Goal: Task Accomplishment & Management: Manage account settings

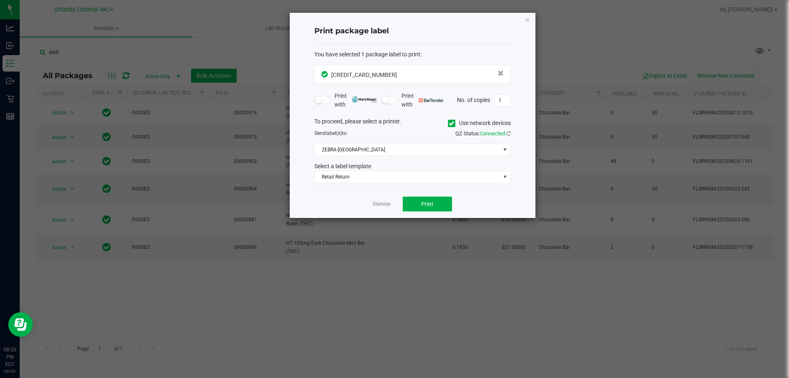
click at [524, 20] on div "Print package label You have selected 1 package label to print : 44387176529316…" at bounding box center [413, 115] width 246 height 205
click at [527, 19] on icon "button" at bounding box center [528, 20] width 6 height 10
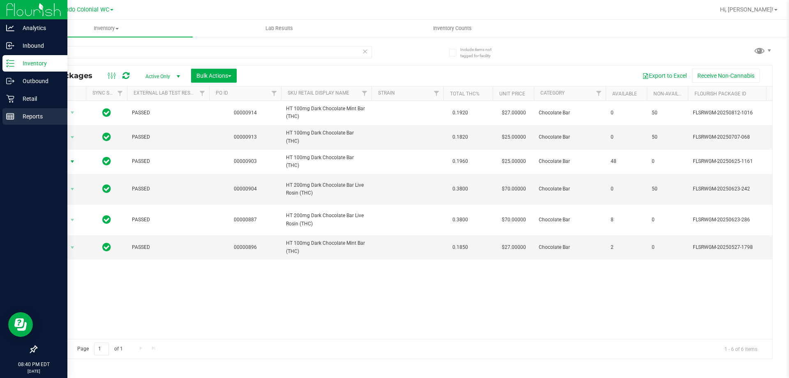
click at [15, 113] on p "Reports" at bounding box center [38, 116] width 49 height 10
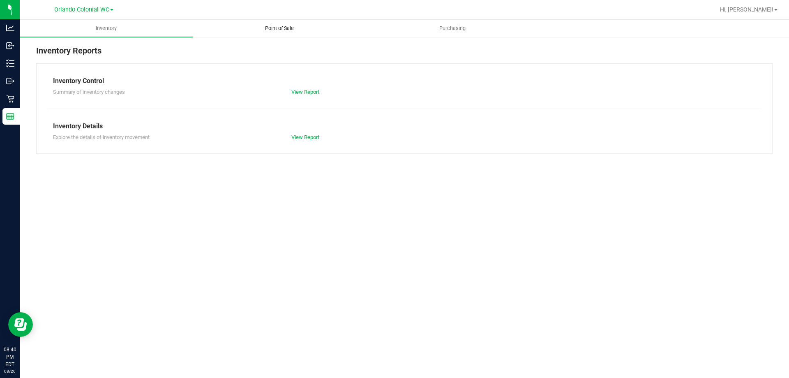
click at [281, 28] on span "Point of Sale" at bounding box center [279, 28] width 51 height 7
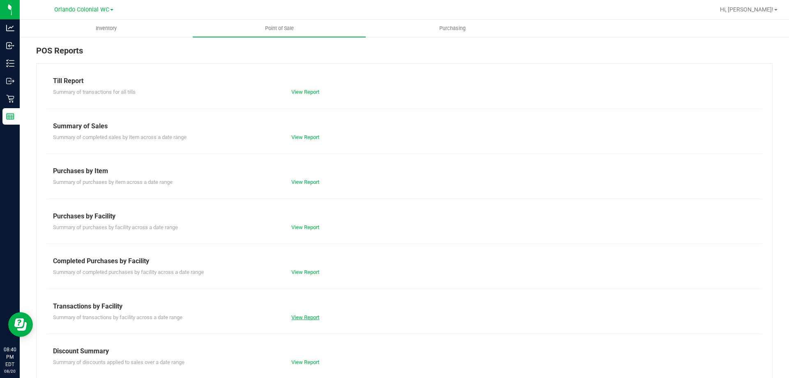
drag, startPoint x: 312, startPoint y: 317, endPoint x: 310, endPoint y: 294, distance: 22.6
click at [311, 317] on link "View Report" at bounding box center [306, 317] width 28 height 6
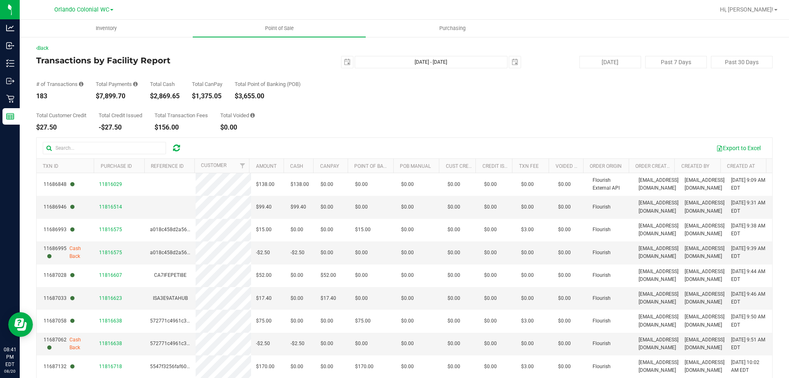
click at [114, 96] on div "$7,899.70" at bounding box center [117, 96] width 42 height 7
drag, startPoint x: 114, startPoint y: 96, endPoint x: 145, endPoint y: 87, distance: 32.0
click at [116, 95] on div "$7,899.70" at bounding box center [117, 96] width 42 height 7
copy div "7,899.70"
click at [165, 94] on div "$2,869.65" at bounding box center [165, 96] width 30 height 7
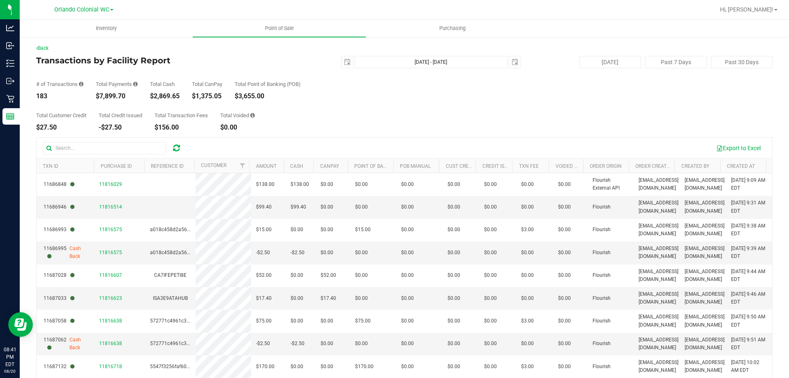
click at [165, 94] on div "$2,869.65" at bounding box center [165, 96] width 30 height 7
copy div "2,869.65"
click at [111, 95] on div "$7,899.70" at bounding box center [117, 96] width 42 height 7
click at [125, 99] on div "$7,899.70" at bounding box center [117, 96] width 42 height 7
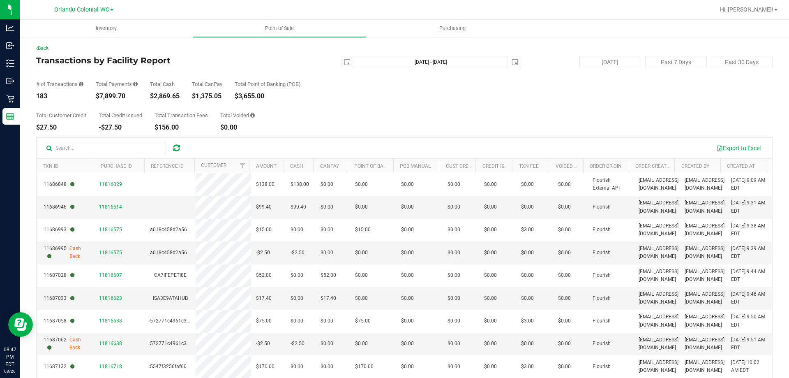
click at [112, 98] on div "$7,899.70" at bounding box center [117, 96] width 42 height 7
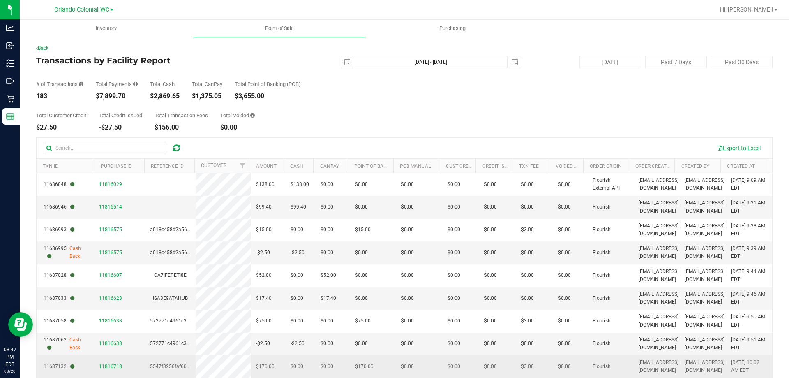
copy div "7,899.70"
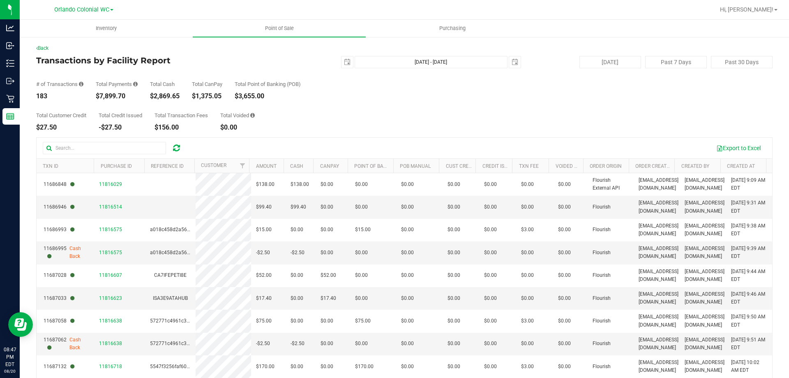
click at [344, 58] on span "select" at bounding box center [348, 62] width 12 height 12
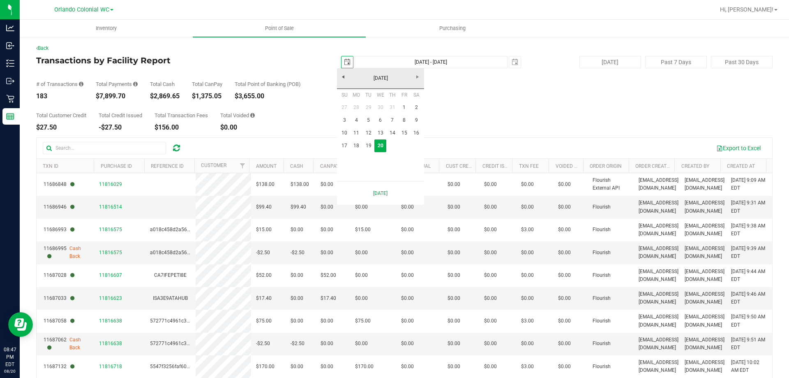
scroll to position [0, 21]
click at [370, 144] on link "19" at bounding box center [369, 145] width 12 height 13
type input "2025-08-19"
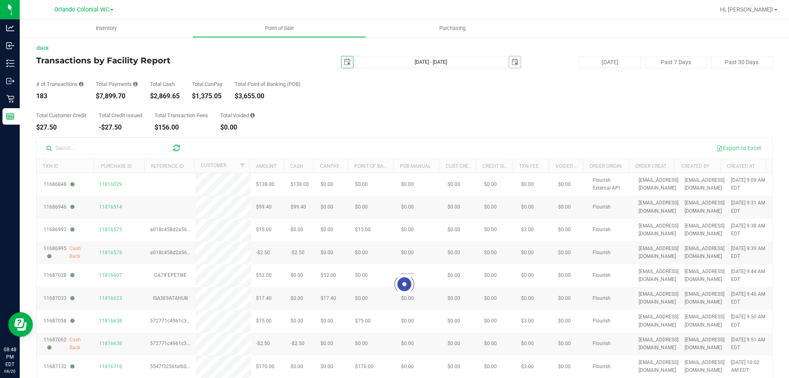
click at [516, 60] on span "select" at bounding box center [515, 62] width 12 height 12
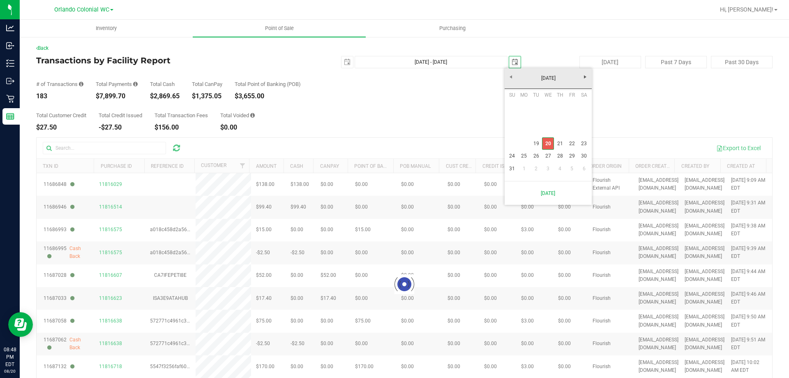
click at [537, 141] on link "19" at bounding box center [536, 143] width 12 height 13
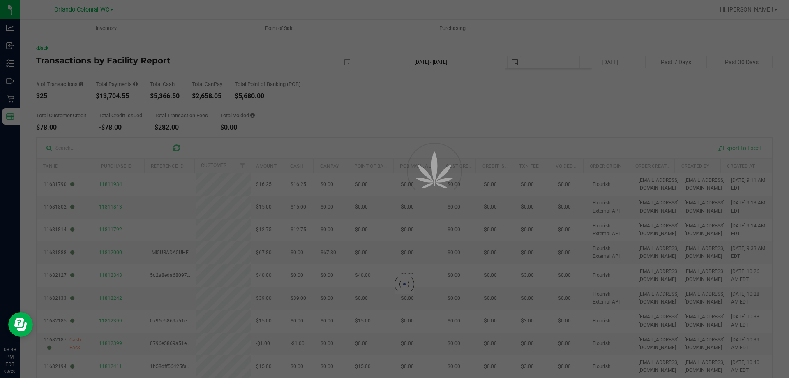
type input "Aug 19, 2025 - Aug 19, 2025"
type input "2025-08-19"
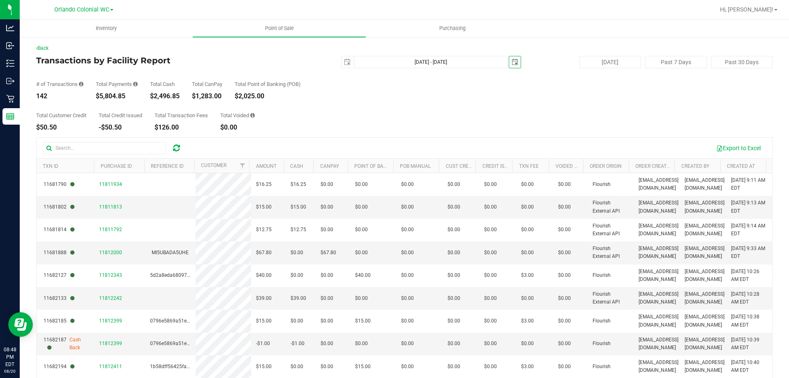
click at [515, 58] on span "select" at bounding box center [515, 62] width 12 height 12
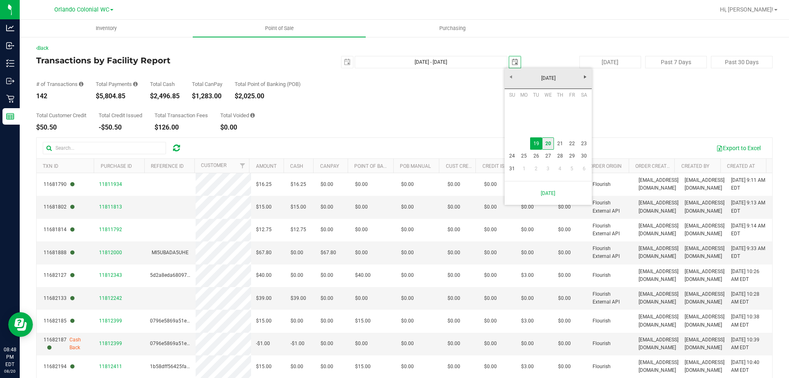
click at [545, 144] on link "20" at bounding box center [548, 143] width 12 height 13
type input "Aug 19, 2025 - Aug 20, 2025"
type input "2025-08-20"
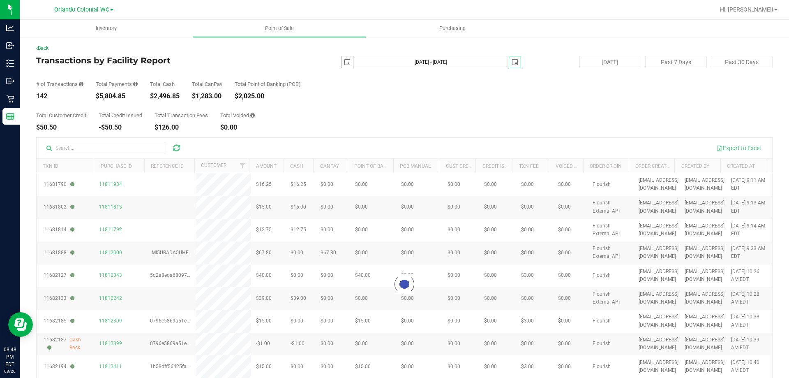
click at [345, 59] on span "select" at bounding box center [347, 62] width 7 height 7
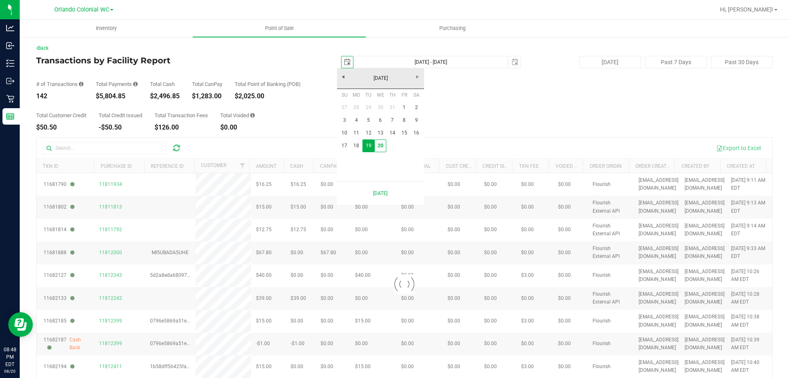
scroll to position [0, 21]
click at [342, 143] on link "17" at bounding box center [345, 145] width 12 height 13
type input "Aug 17, 2025 - Aug 20, 2025"
type input "2025-08-17"
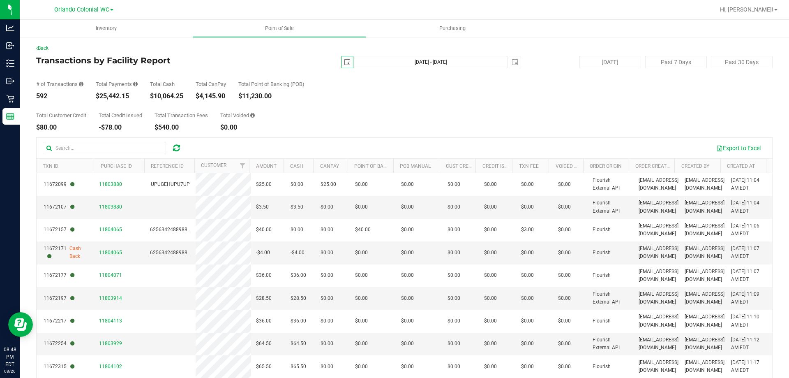
click at [169, 95] on div "$10,064.25" at bounding box center [166, 96] width 33 height 7
copy div "10,064.25"
click at [116, 95] on div "$25,442.15" at bounding box center [117, 96] width 42 height 7
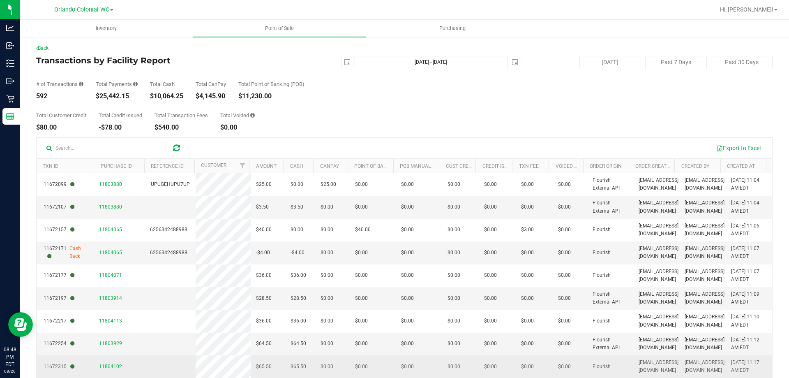
copy div "25,442.15"
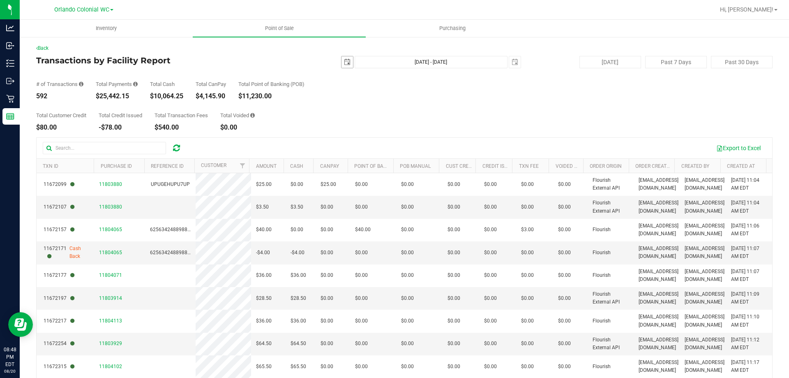
click at [344, 59] on span "select" at bounding box center [347, 62] width 7 height 7
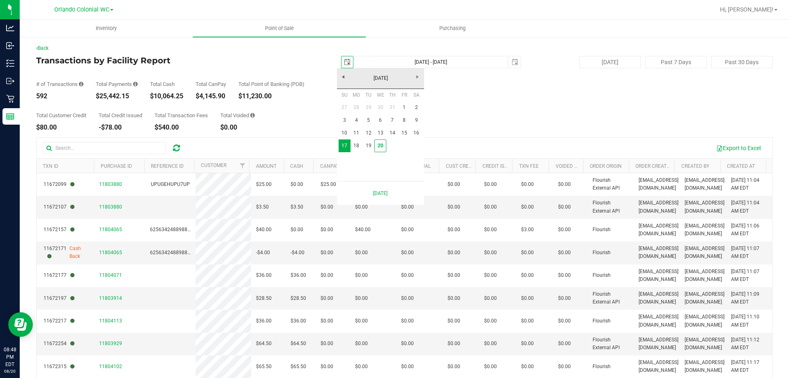
scroll to position [0, 21]
click at [402, 109] on link "1" at bounding box center [404, 107] width 12 height 13
type input "Aug 1, 2025 - Aug 20, 2025"
type input "2025-08-01"
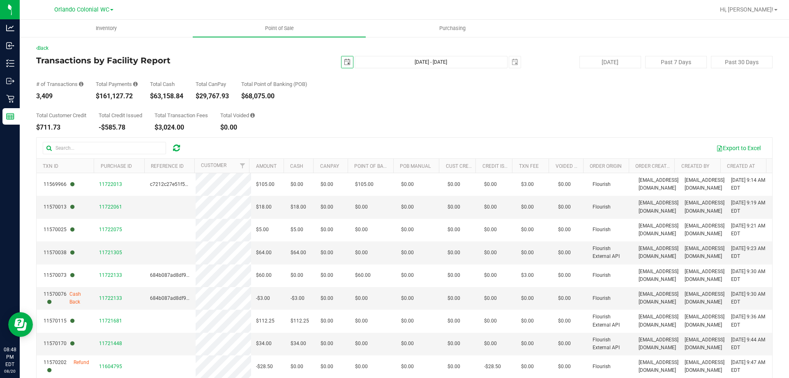
click at [120, 99] on div "$161,127.72" at bounding box center [117, 96] width 42 height 7
click at [120, 98] on div "$161,127.72" at bounding box center [117, 96] width 42 height 7
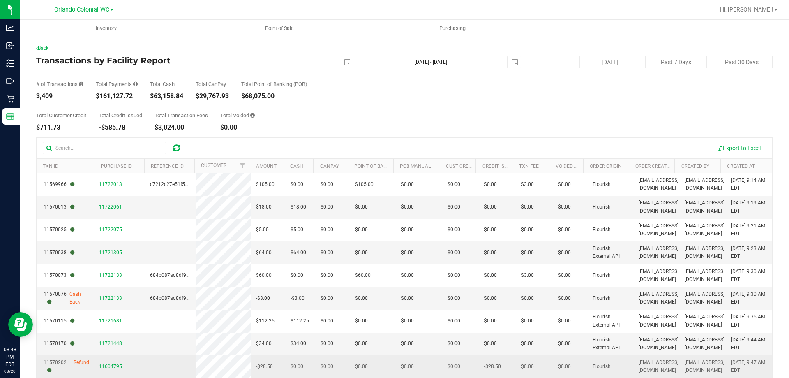
copy div "161,127.72"
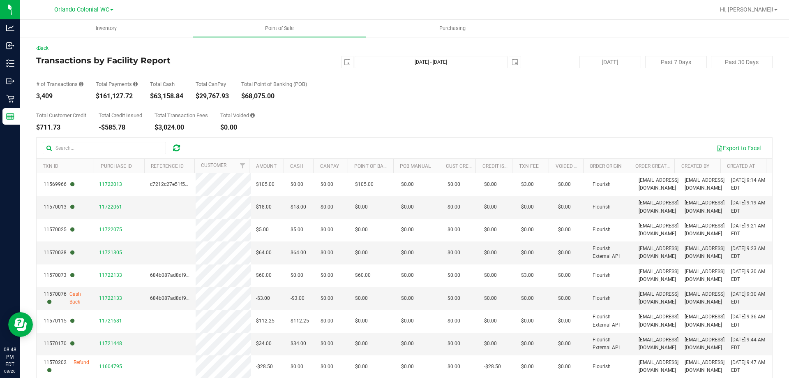
click at [352, 129] on div "Total Customer Credit $711.73 Total Credit Issued -$585.78 Total Transaction Fe…" at bounding box center [404, 115] width 737 height 31
click at [614, 65] on button "Today" at bounding box center [611, 62] width 62 height 12
type input "Aug 20, 2025 - Aug 20, 2025"
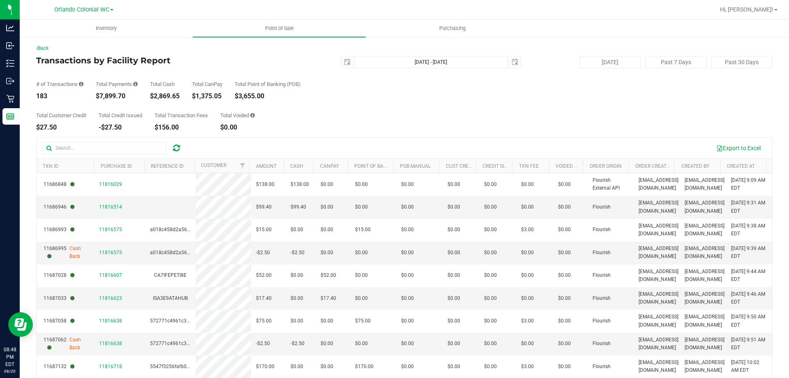
click at [44, 97] on div "183" at bounding box center [59, 96] width 47 height 7
copy div "183"
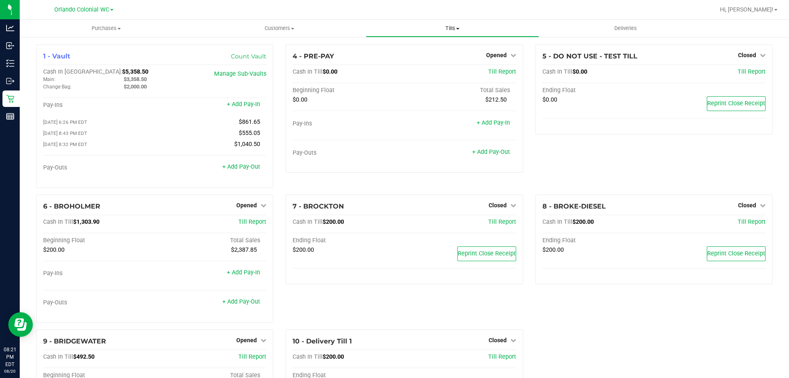
click at [450, 26] on span "Tills" at bounding box center [452, 28] width 172 height 7
click at [418, 49] on span "Manage tills" at bounding box center [394, 49] width 56 height 7
click at [255, 208] on span "Opened" at bounding box center [246, 205] width 21 height 7
click at [254, 222] on link "Close Till" at bounding box center [248, 222] width 22 height 7
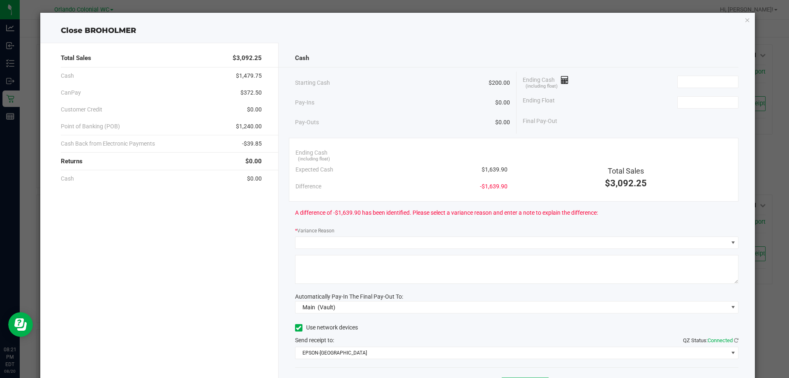
click at [491, 175] on div "Expected Cash $1,639.90" at bounding box center [402, 169] width 212 height 17
click at [491, 174] on div "Expected Cash $1,639.90" at bounding box center [402, 169] width 212 height 17
copy span "1,639.90"
drag, startPoint x: 717, startPoint y: 81, endPoint x: 706, endPoint y: 114, distance: 35.6
click at [717, 81] on input at bounding box center [708, 82] width 60 height 12
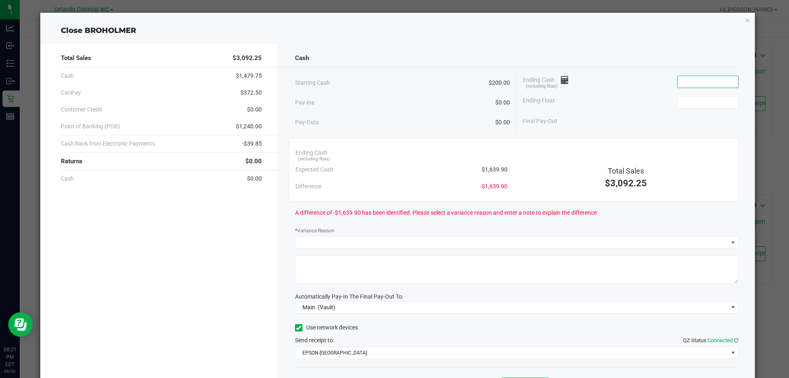
paste input "1639.9"
type input "$1,639.90"
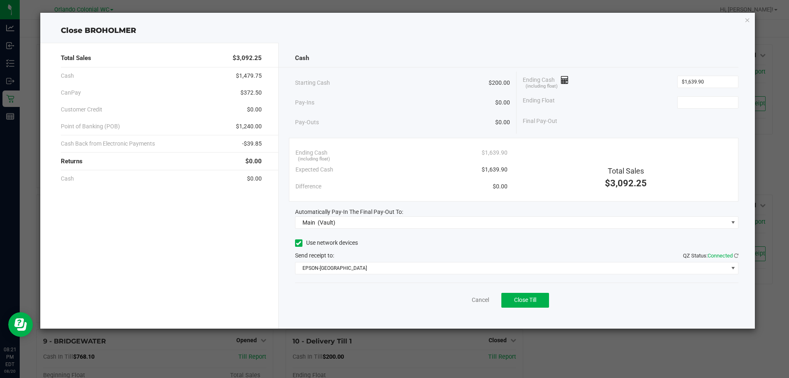
click at [706, 115] on div "Final Pay-Out" at bounding box center [631, 121] width 216 height 17
click at [704, 104] on input at bounding box center [708, 103] width 60 height 12
type input "$200.00"
click at [679, 118] on div "Final Pay-Out $1,439.90" at bounding box center [631, 121] width 216 height 17
click at [369, 114] on div "Pay-Outs $0.00" at bounding box center [402, 122] width 215 height 23
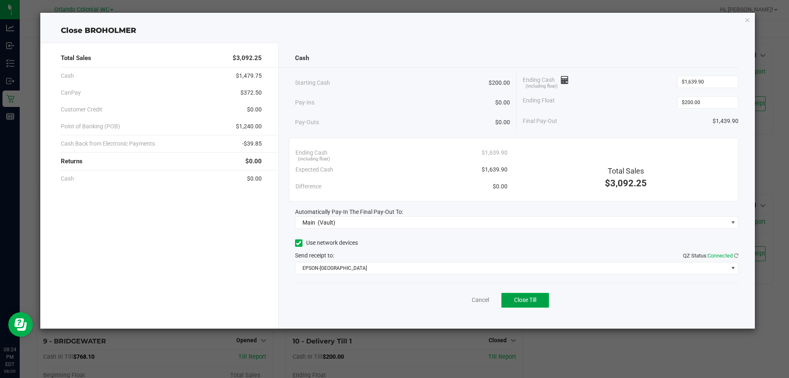
click at [527, 300] on span "Close Till" at bounding box center [525, 299] width 22 height 7
click at [747, 19] on icon "button" at bounding box center [748, 20] width 6 height 10
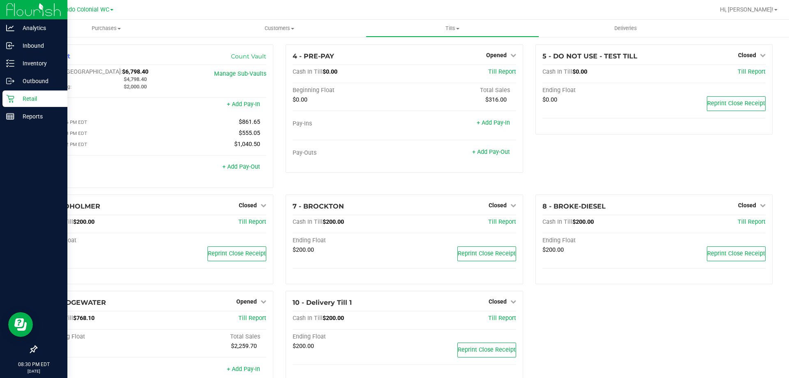
click at [14, 99] on icon at bounding box center [10, 99] width 8 height 8
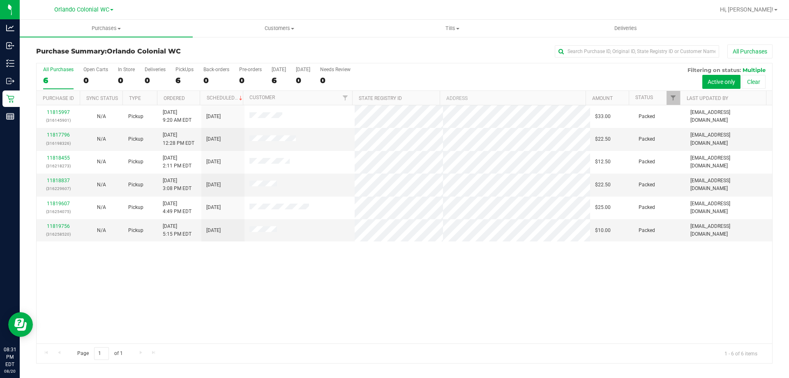
click at [369, 309] on div "11815997 (316145901) N/A Pickup 8/20/2025 9:20 AM EDT 8/20/2025 $33.00 Packed m…" at bounding box center [405, 224] width 736 height 238
drag, startPoint x: 463, startPoint y: 22, endPoint x: 441, endPoint y: 38, distance: 27.4
click at [463, 23] on uib-tab-heading "Tills Manage tills Reconcile e-payments" at bounding box center [452, 28] width 172 height 16
click at [414, 49] on span "Manage tills" at bounding box center [394, 49] width 56 height 7
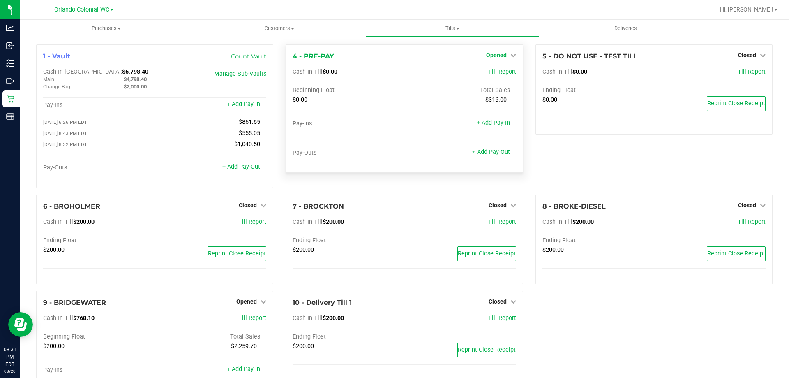
click at [503, 55] on link "Opened" at bounding box center [501, 55] width 30 height 7
click at [500, 74] on link "Close Till" at bounding box center [497, 72] width 22 height 7
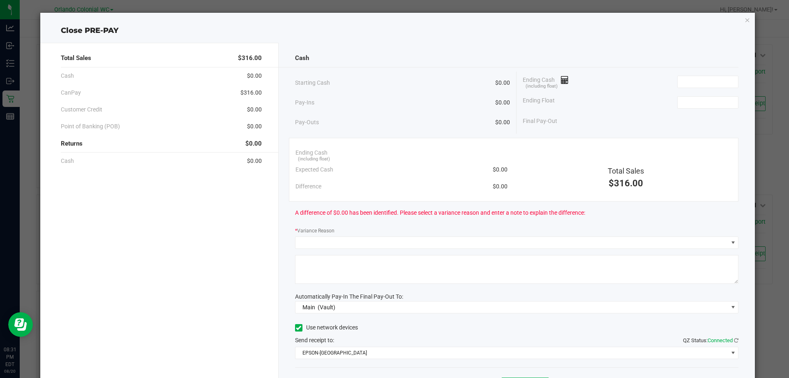
drag, startPoint x: 684, startPoint y: 79, endPoint x: 696, endPoint y: 93, distance: 18.4
click at [689, 79] on input at bounding box center [708, 82] width 60 height 12
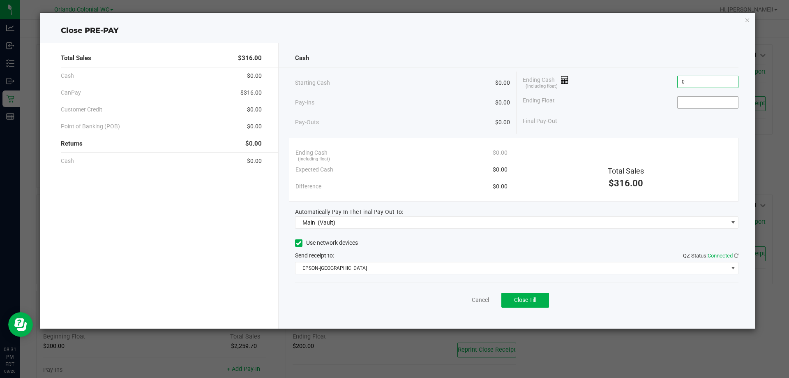
type input "$0.00"
click at [694, 102] on input at bounding box center [708, 103] width 60 height 12
type input "$0.00"
click at [574, 95] on div "Ending Float $0.00" at bounding box center [631, 102] width 216 height 21
drag, startPoint x: 494, startPoint y: 330, endPoint x: 509, endPoint y: 308, distance: 26.5
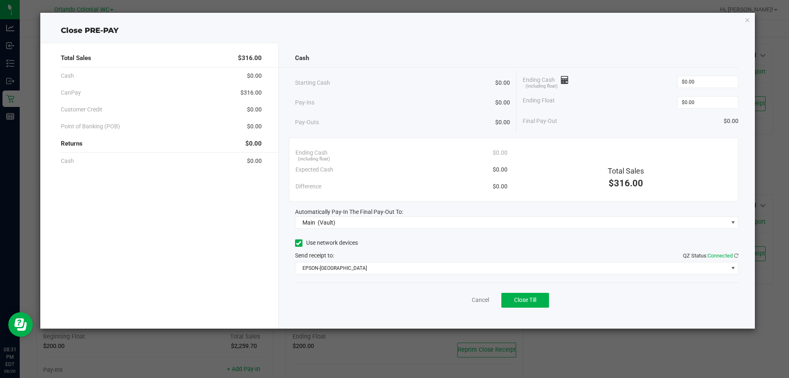
click at [494, 327] on ngb-modal-window "Close PRE-PAY Total Sales $316.00 Cash $0.00 CanPay $316.00 Customer Credit $0.…" at bounding box center [398, 189] width 796 height 378
click at [514, 305] on button "Close Till" at bounding box center [526, 300] width 48 height 15
click at [748, 23] on icon "button" at bounding box center [748, 20] width 6 height 10
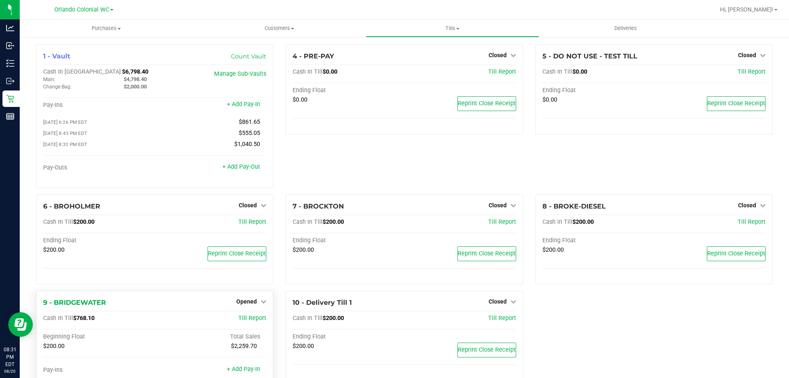
click at [253, 300] on div "Opened" at bounding box center [251, 301] width 30 height 10
click at [251, 301] on span "Opened" at bounding box center [246, 301] width 21 height 7
click at [253, 322] on link "Close Till" at bounding box center [248, 318] width 22 height 7
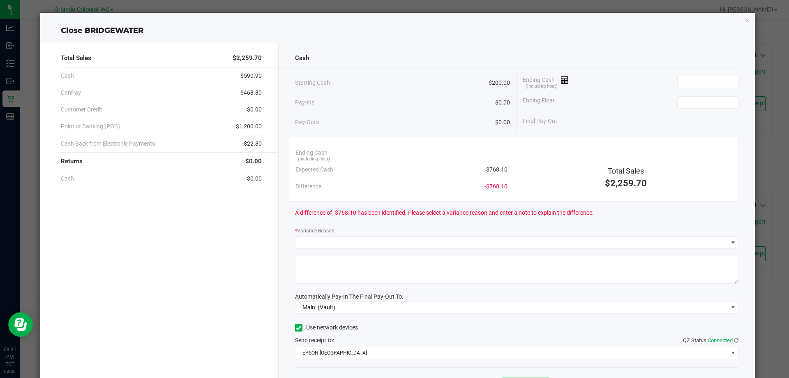
click at [500, 175] on div "Expected Cash $768.10" at bounding box center [402, 169] width 212 height 17
click at [500, 174] on div "Expected Cash $768.10" at bounding box center [402, 169] width 212 height 17
copy span "768.10"
click at [745, 71] on ngb-modal-window "Close BRIDGEWATER Total Sales $2,259.70 Cash $590.90 CanPay $468.80 Customer Cr…" at bounding box center [398, 189] width 796 height 378
click at [714, 79] on input at bounding box center [708, 82] width 60 height 12
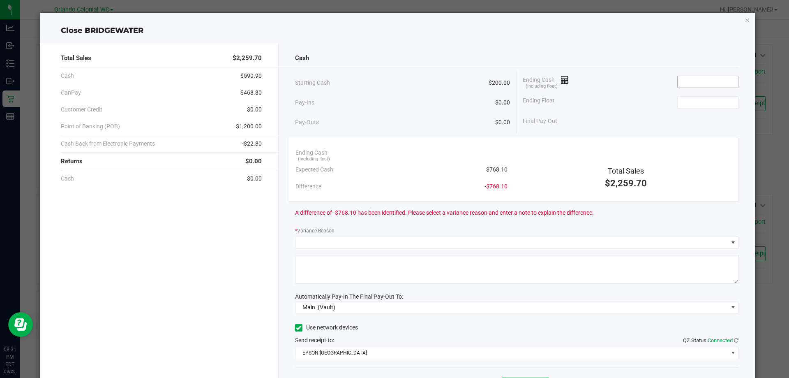
click at [701, 87] on input at bounding box center [708, 82] width 60 height 12
paste input "768.1"
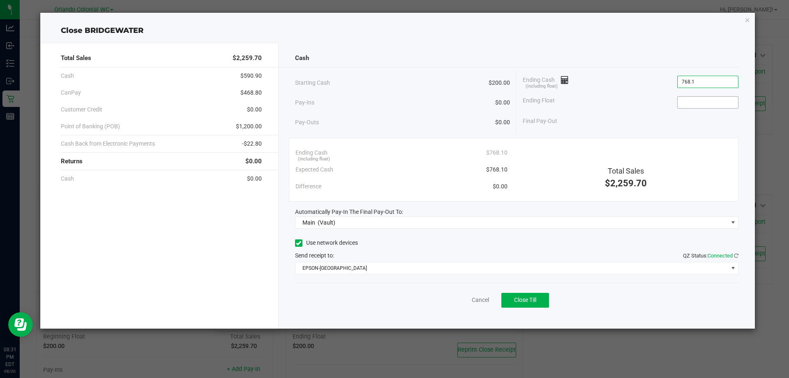
type input "$768.10"
click at [701, 102] on input at bounding box center [708, 103] width 60 height 12
type input "$200.00"
click at [613, 124] on div "Final Pay-Out $568.10" at bounding box center [631, 121] width 216 height 17
drag, startPoint x: 359, startPoint y: 87, endPoint x: 455, endPoint y: 197, distance: 145.4
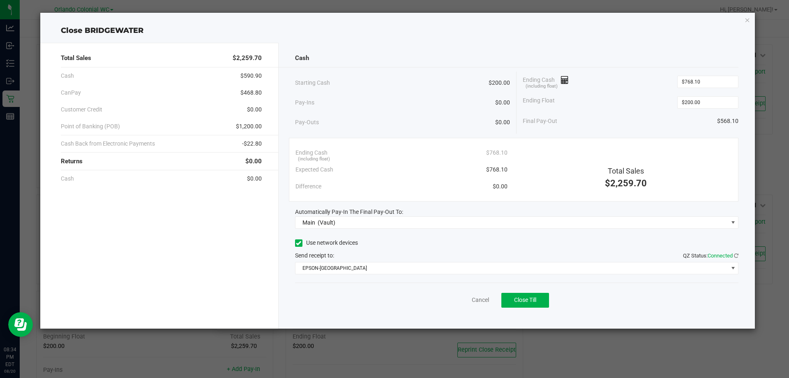
click at [359, 87] on div "Starting Cash $200.00" at bounding box center [402, 83] width 215 height 23
click at [529, 299] on span "Close Till" at bounding box center [525, 299] width 22 height 7
click at [747, 19] on icon "button" at bounding box center [748, 20] width 6 height 10
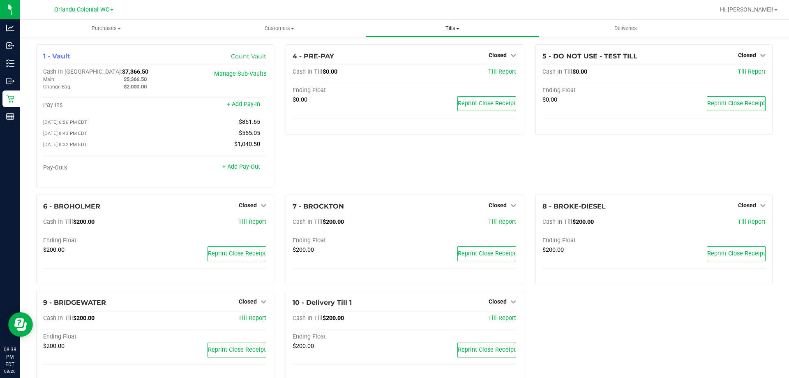
drag, startPoint x: 451, startPoint y: 29, endPoint x: 422, endPoint y: 60, distance: 42.7
click at [450, 28] on span "Tills" at bounding box center [452, 28] width 172 height 7
click at [428, 60] on span "Reconcile e-payments" at bounding box center [407, 59] width 82 height 7
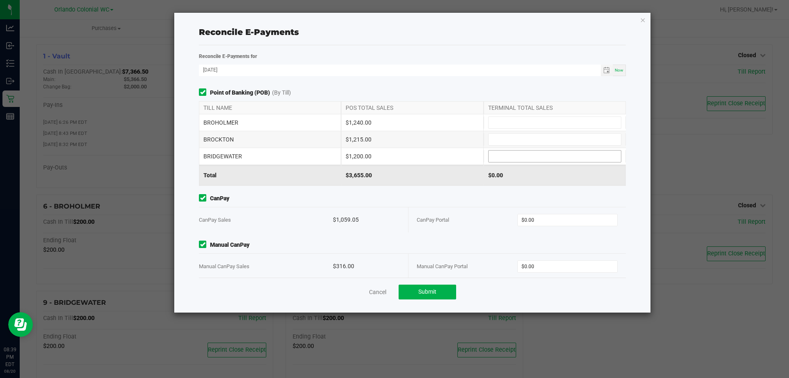
click at [532, 153] on input at bounding box center [555, 156] width 132 height 12
type input "$1,200.00"
click at [511, 143] on input at bounding box center [555, 140] width 132 height 12
drag, startPoint x: 535, startPoint y: 130, endPoint x: 534, endPoint y: 124, distance: 6.2
click at [534, 125] on div "BROHOLMER $1,240.00" at bounding box center [412, 122] width 427 height 16
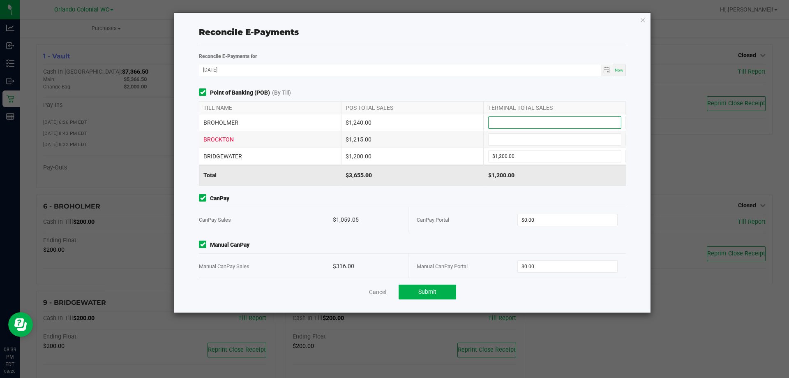
click at [534, 123] on input at bounding box center [555, 123] width 132 height 12
type input "$1,240.00"
click at [512, 138] on input at bounding box center [555, 140] width 132 height 12
type input "$1,215.00"
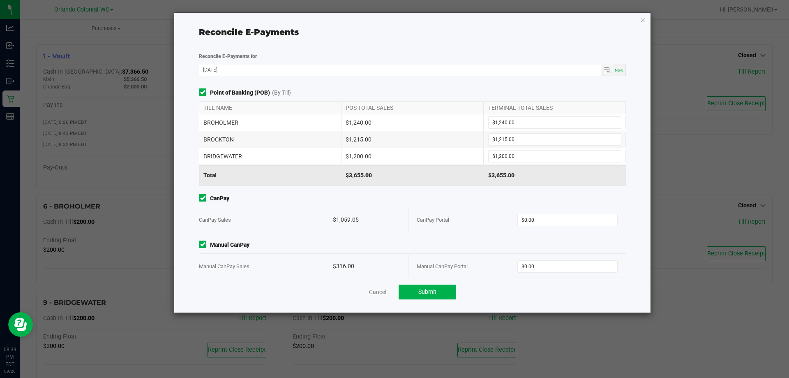
click at [452, 164] on div "BRIDGEWATER $1,200.00 $1,200.00" at bounding box center [412, 156] width 427 height 17
click at [532, 221] on input "0" at bounding box center [568, 220] width 100 height 12
paste input "1059.05"
type input "$1,059.05"
click at [538, 263] on input "0" at bounding box center [568, 267] width 100 height 12
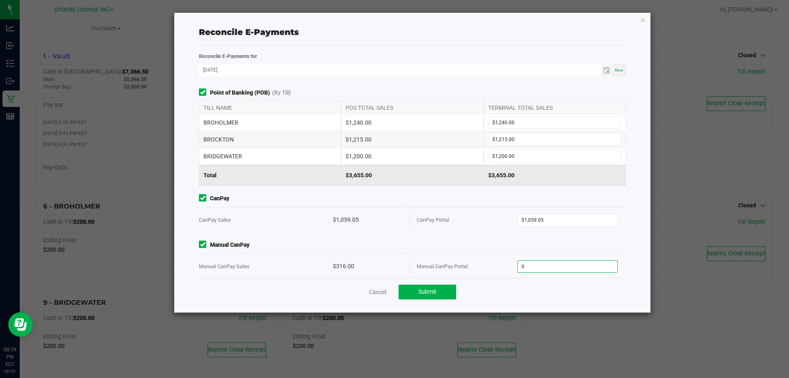
paste input "316"
type input "$316.00"
click at [461, 241] on span "Manual CanPay" at bounding box center [412, 245] width 427 height 9
click at [421, 294] on span "Submit" at bounding box center [428, 291] width 18 height 7
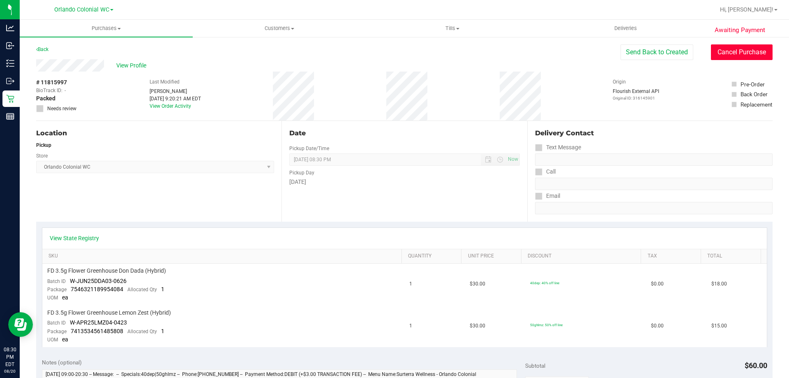
click at [721, 48] on button "Cancel Purchase" at bounding box center [742, 52] width 62 height 16
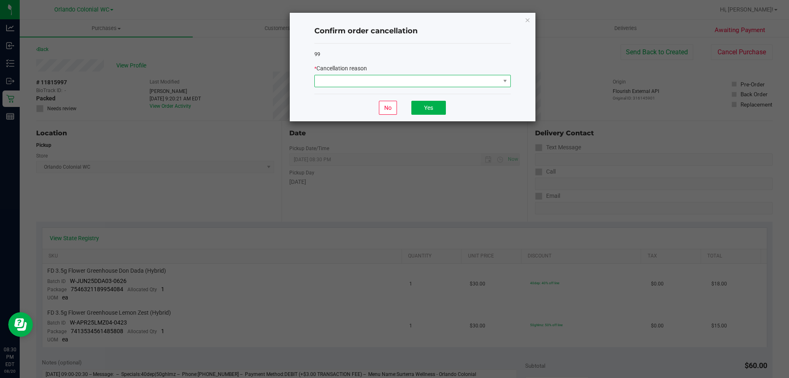
click at [416, 80] on span at bounding box center [407, 81] width 185 height 12
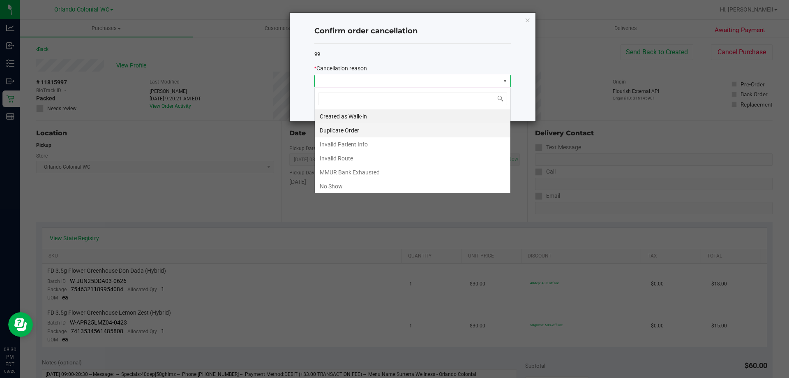
scroll to position [12, 197]
click at [356, 182] on li "No Show" at bounding box center [413, 186] width 196 height 14
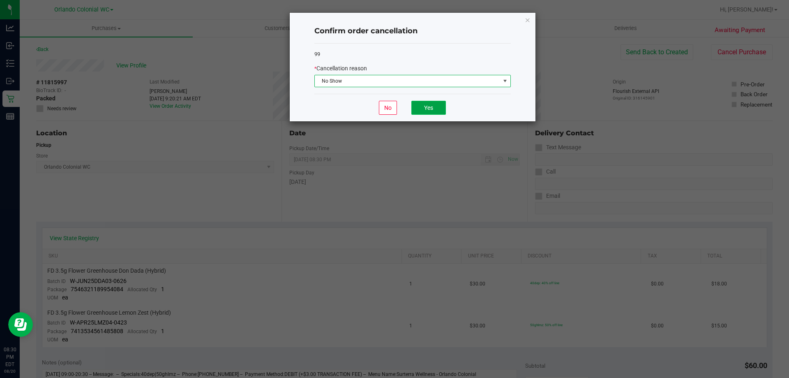
click at [424, 104] on button "Yes" at bounding box center [429, 108] width 35 height 14
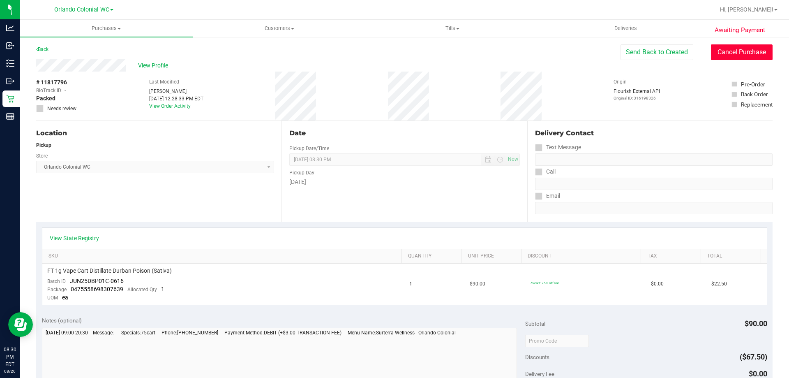
click at [729, 56] on button "Cancel Purchase" at bounding box center [742, 52] width 62 height 16
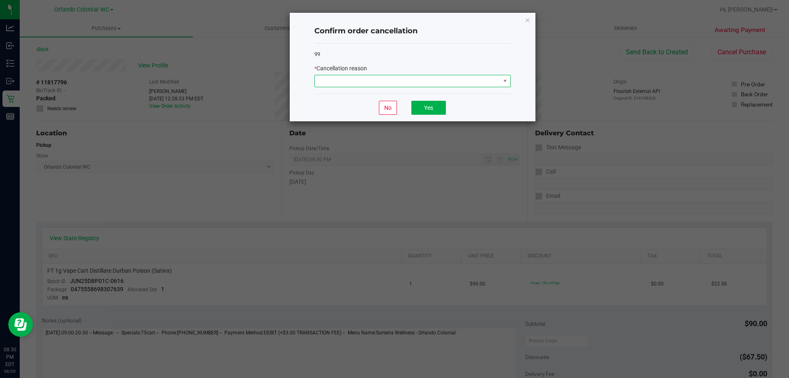
click at [350, 78] on span at bounding box center [407, 81] width 185 height 12
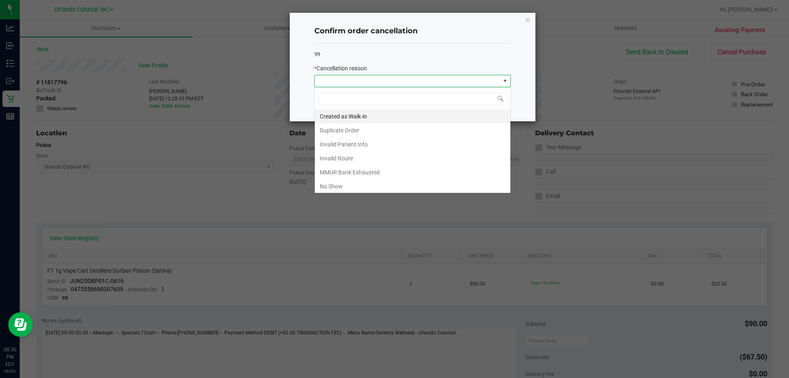
scroll to position [12, 197]
click at [355, 185] on li "No Show" at bounding box center [413, 186] width 196 height 14
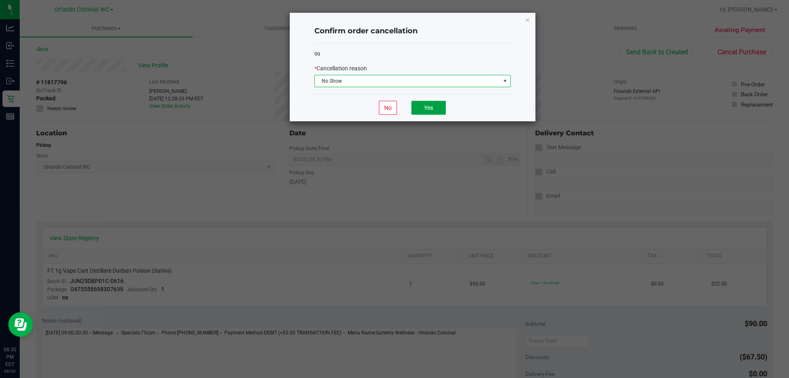
click at [423, 102] on button "Yes" at bounding box center [429, 108] width 35 height 14
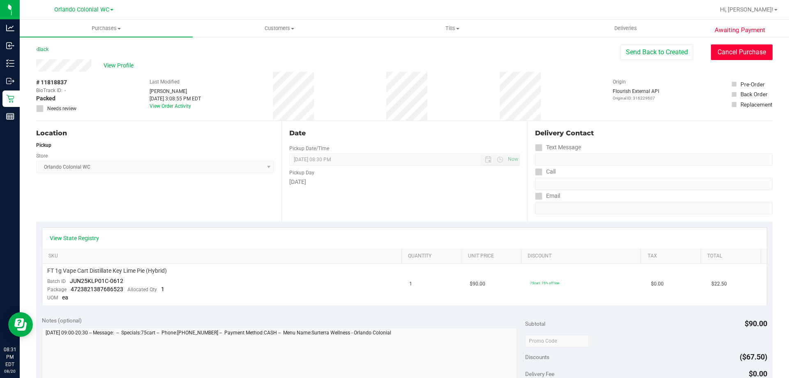
click at [725, 50] on button "Cancel Purchase" at bounding box center [742, 52] width 62 height 16
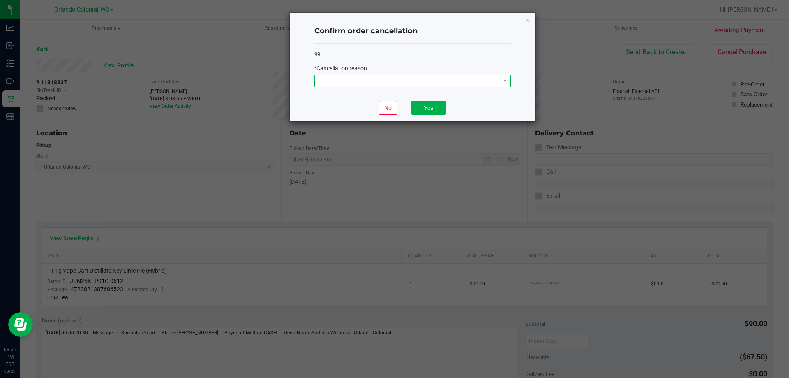
click at [368, 81] on span at bounding box center [407, 81] width 185 height 12
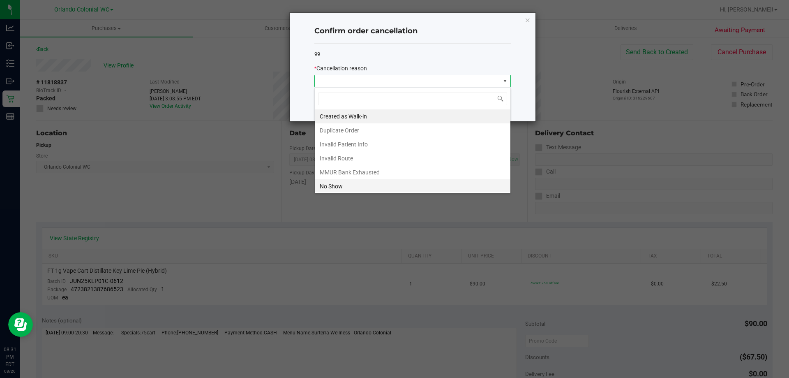
scroll to position [12, 197]
click at [357, 186] on li "No Show" at bounding box center [413, 186] width 196 height 14
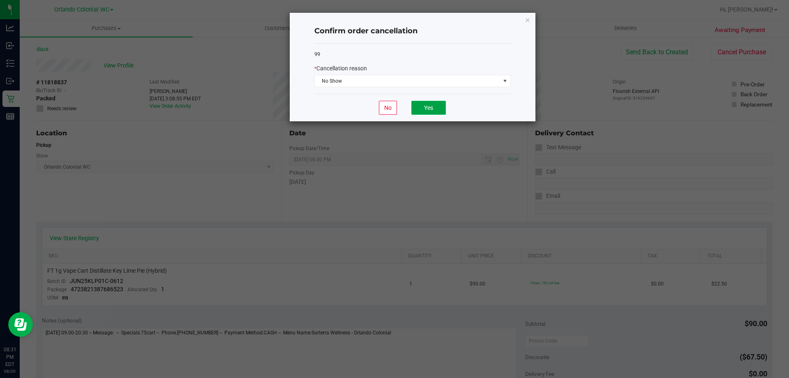
click at [427, 109] on button "Yes" at bounding box center [429, 108] width 35 height 14
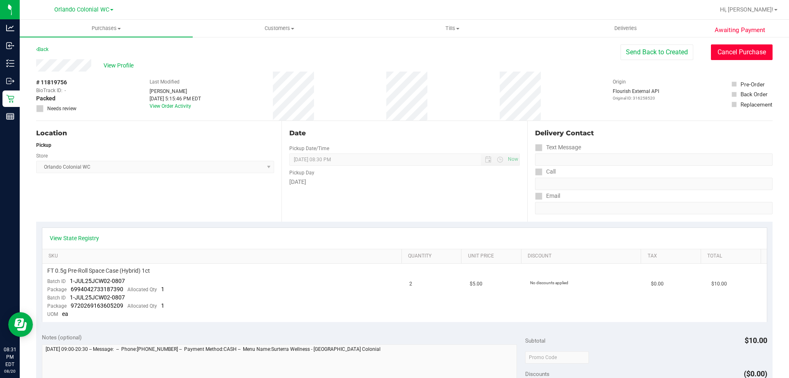
click at [745, 50] on button "Cancel Purchase" at bounding box center [742, 52] width 62 height 16
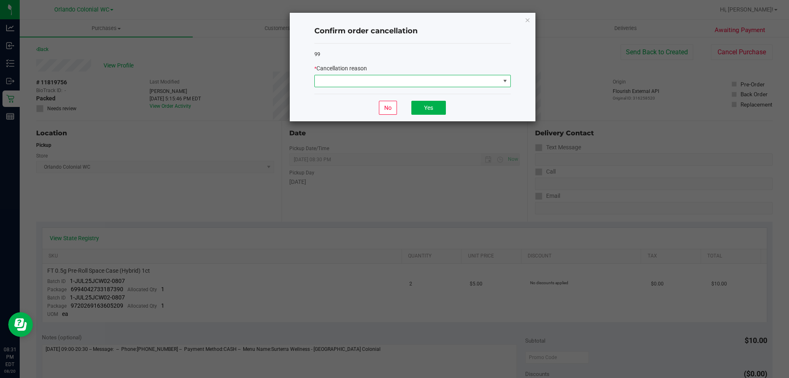
click at [371, 83] on span at bounding box center [407, 81] width 185 height 12
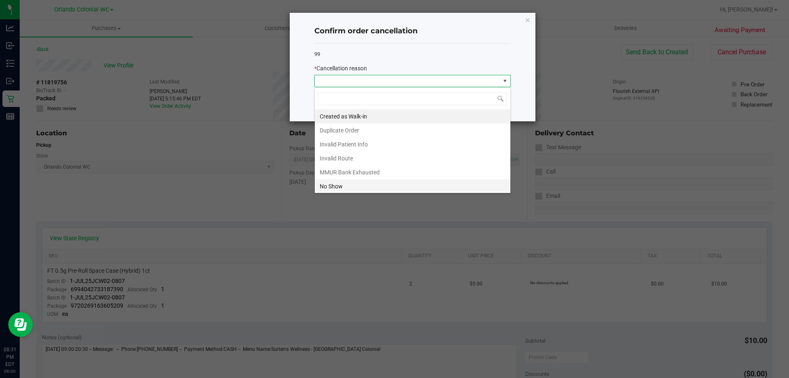
scroll to position [12, 197]
click at [350, 184] on li "No Show" at bounding box center [413, 186] width 196 height 14
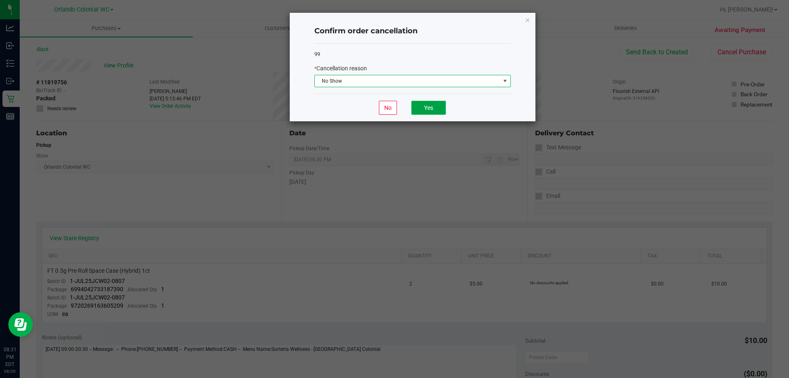
click at [418, 103] on button "Yes" at bounding box center [429, 108] width 35 height 14
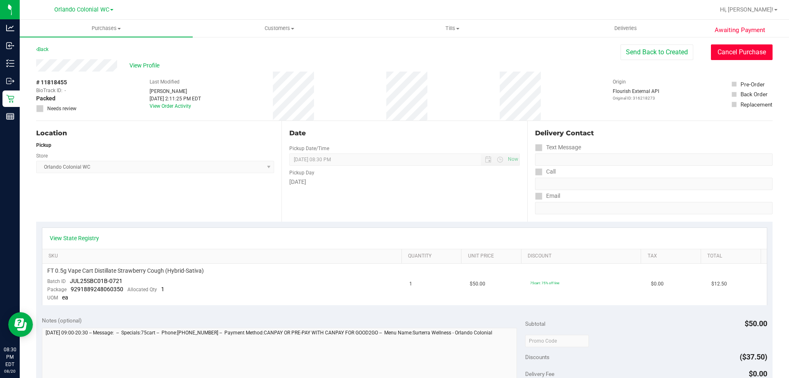
click at [730, 56] on button "Cancel Purchase" at bounding box center [742, 52] width 62 height 16
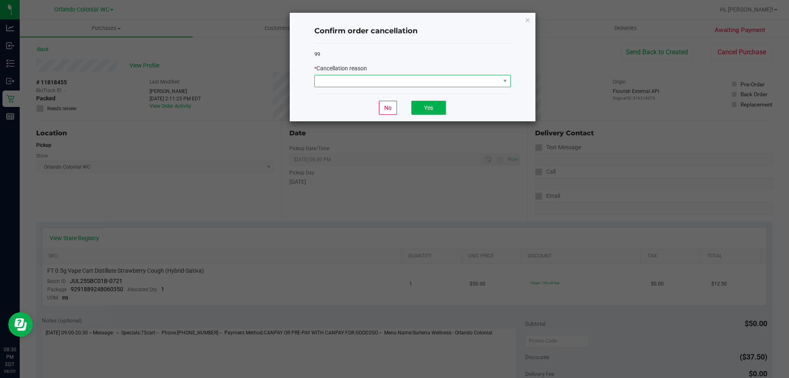
click at [375, 84] on span at bounding box center [407, 81] width 185 height 12
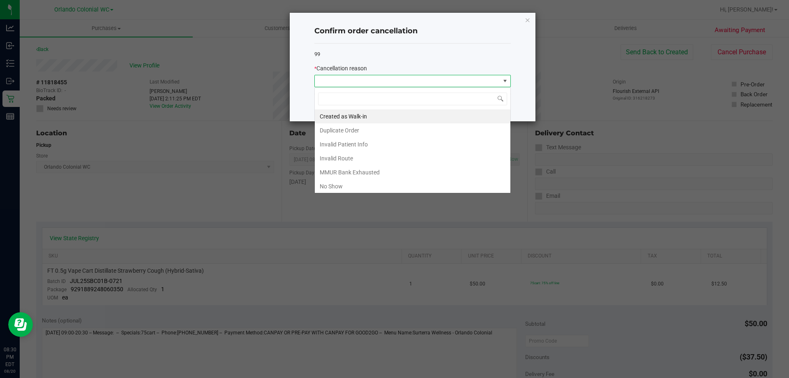
scroll to position [12, 197]
click at [360, 185] on li "No Show" at bounding box center [413, 186] width 196 height 14
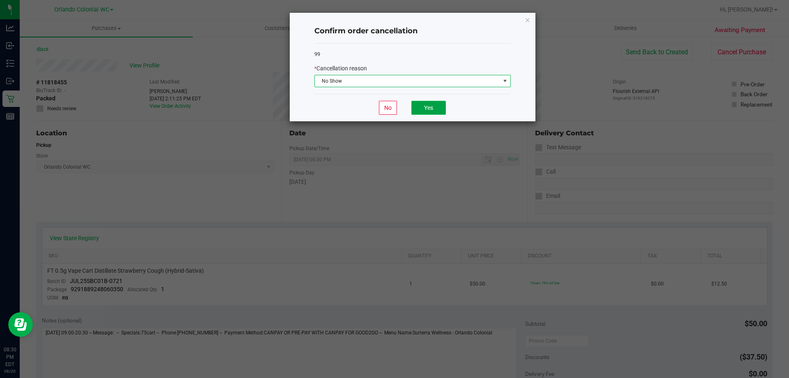
click at [434, 103] on button "Yes" at bounding box center [429, 108] width 35 height 14
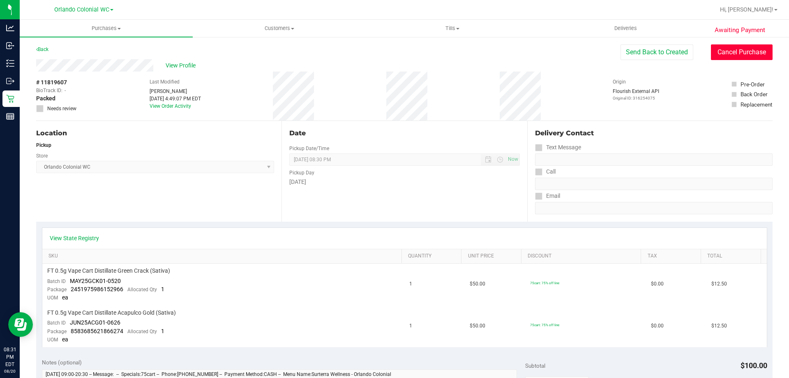
click at [736, 51] on button "Cancel Purchase" at bounding box center [742, 52] width 62 height 16
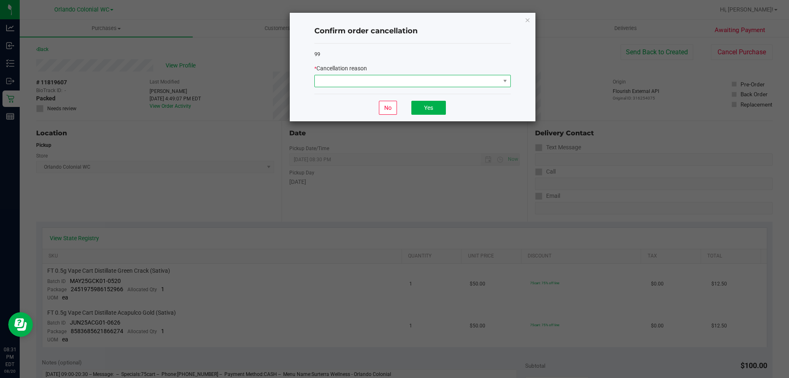
click at [387, 81] on span at bounding box center [407, 81] width 185 height 12
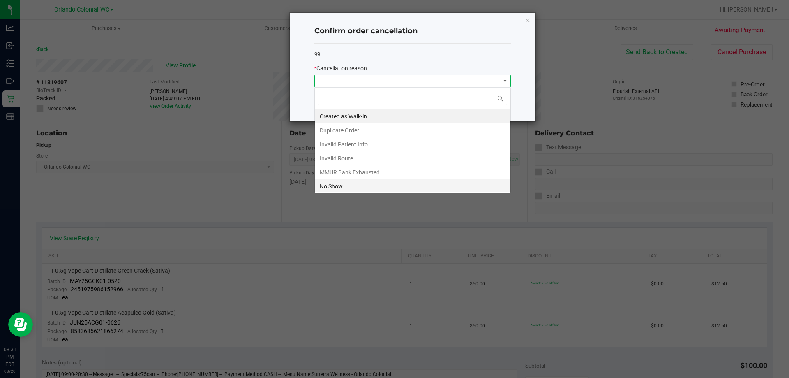
scroll to position [12, 197]
click at [344, 185] on li "No Show" at bounding box center [413, 186] width 196 height 14
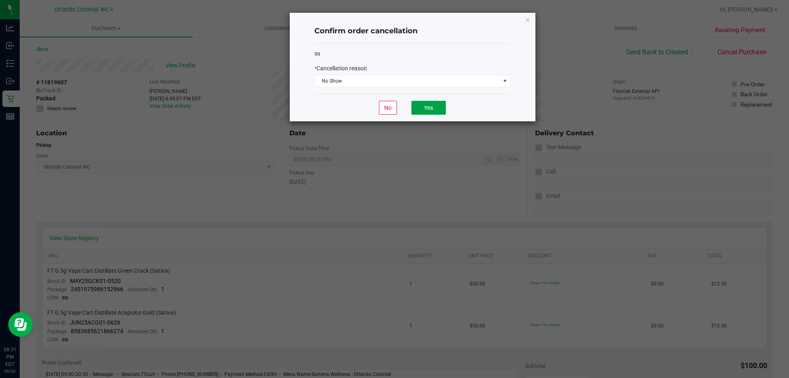
click at [428, 106] on button "Yes" at bounding box center [429, 108] width 35 height 14
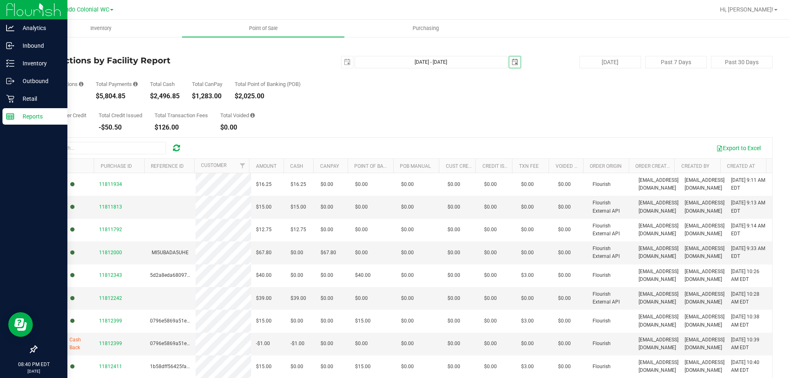
click at [24, 113] on p "Reports" at bounding box center [38, 116] width 49 height 10
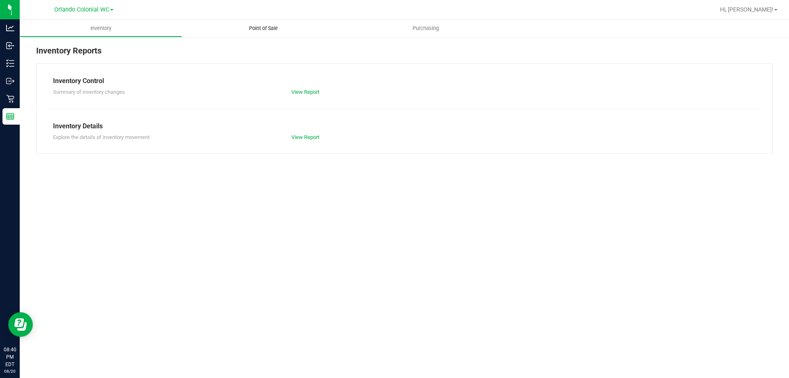
click at [267, 22] on uib-tab-heading "Point of Sale" at bounding box center [263, 28] width 162 height 17
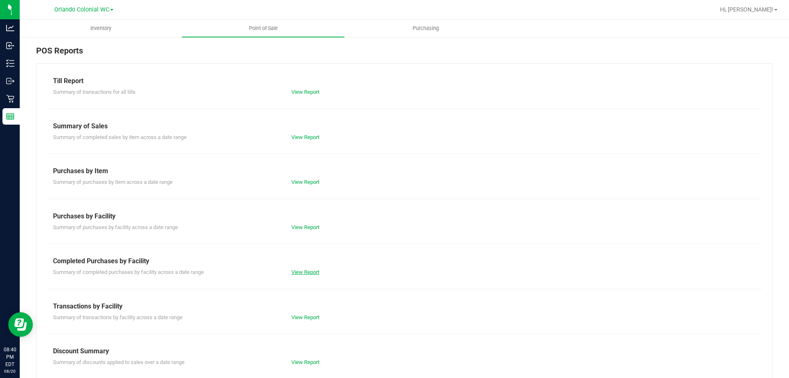
click at [309, 274] on link "View Report" at bounding box center [306, 272] width 28 height 6
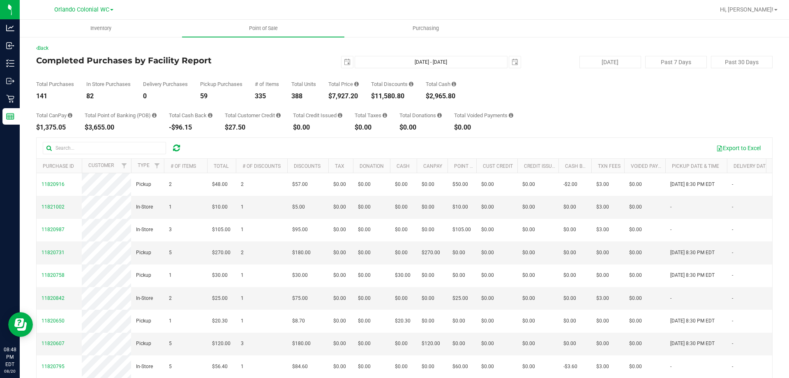
click at [401, 94] on div "$11,580.80" at bounding box center [392, 96] width 42 height 7
copy div "11,580.80"
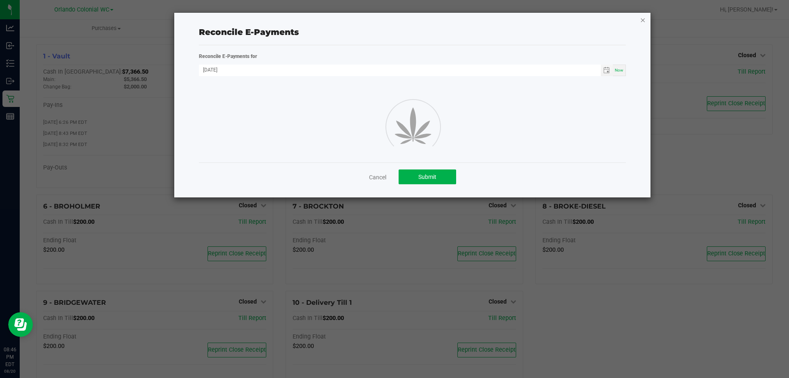
click at [643, 17] on icon "button" at bounding box center [643, 20] width 6 height 10
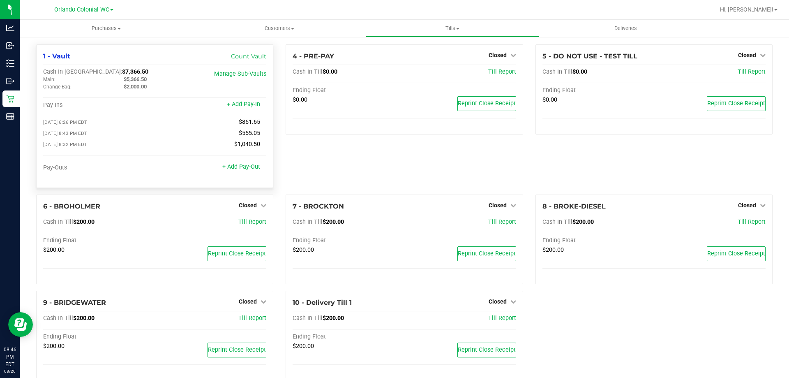
click at [136, 77] on span "$5,366.50" at bounding box center [135, 79] width 23 height 6
click at [137, 77] on span "$5,366.50" at bounding box center [135, 79] width 23 height 6
click at [139, 79] on span "$5,366.50" at bounding box center [135, 79] width 23 height 6
copy span "5,366.50"
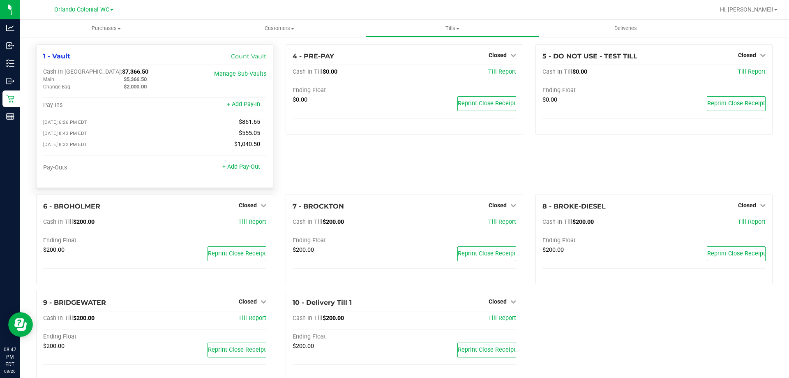
click at [88, 65] on div "1 - Vault Count Vault Cash In Vault: $7,366.50 Main: $5,366.50 Change Bag: $2,0…" at bounding box center [154, 115] width 237 height 143
copy span "7,366.50"
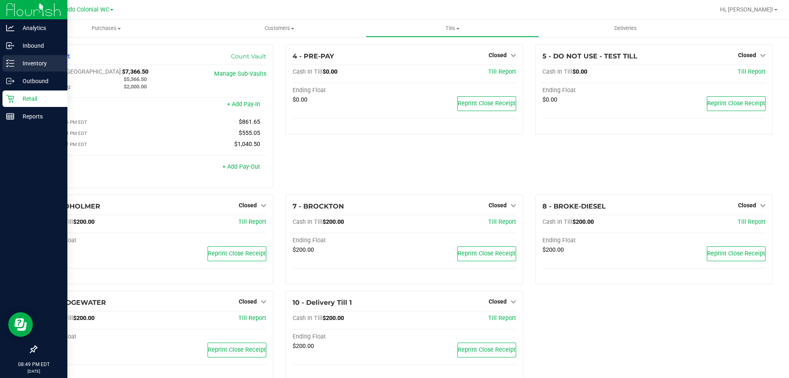
click at [0, 60] on link "Inventory" at bounding box center [33, 64] width 67 height 18
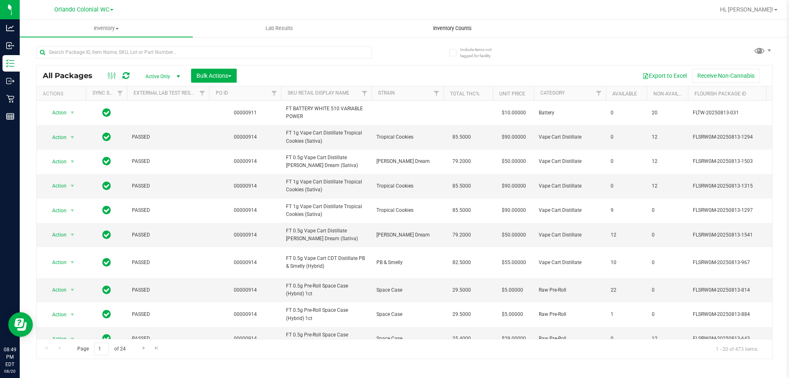
click at [446, 28] on span "Inventory Counts" at bounding box center [452, 28] width 61 height 7
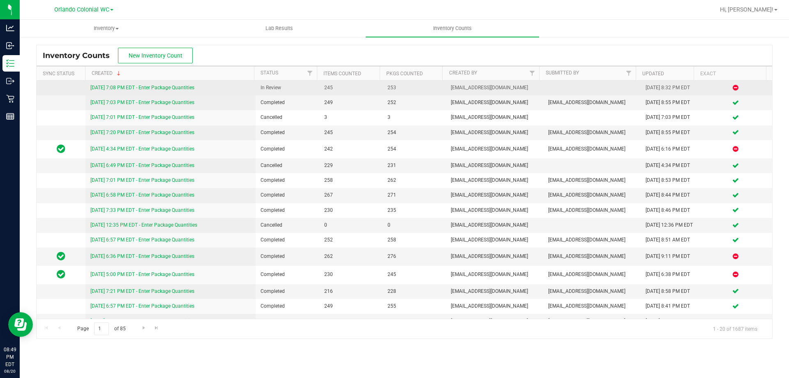
click at [179, 85] on link "[DATE] 7:08 PM EDT - Enter Package Quantities" at bounding box center [142, 88] width 104 height 6
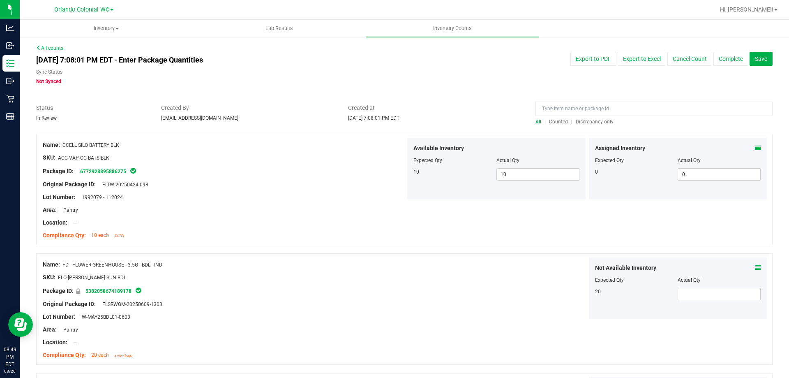
click at [597, 121] on span "Discrepancy only" at bounding box center [595, 122] width 38 height 6
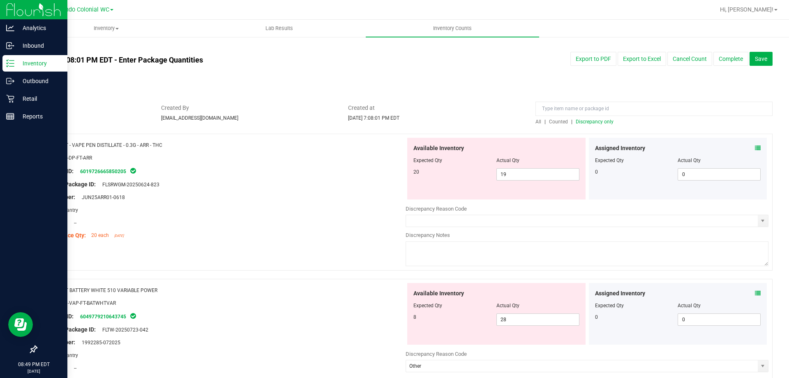
click at [14, 58] on div "Inventory" at bounding box center [34, 63] width 65 height 16
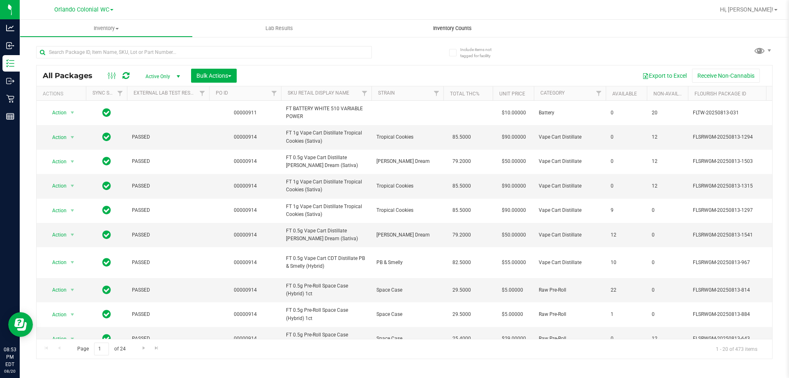
click at [470, 35] on uib-tab-heading "Inventory Counts" at bounding box center [452, 28] width 173 height 17
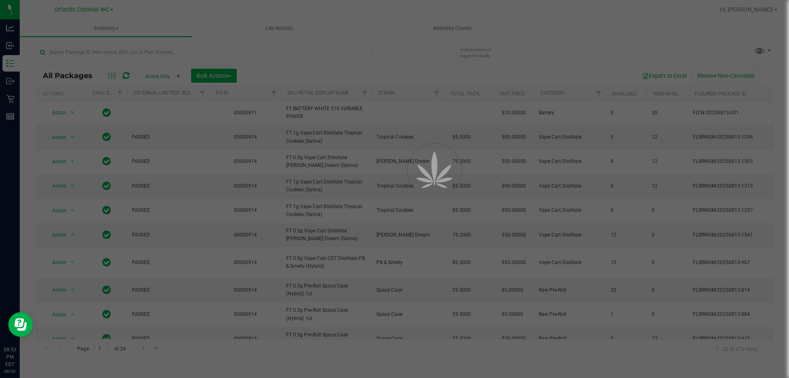
click at [471, 28] on div at bounding box center [394, 189] width 789 height 378
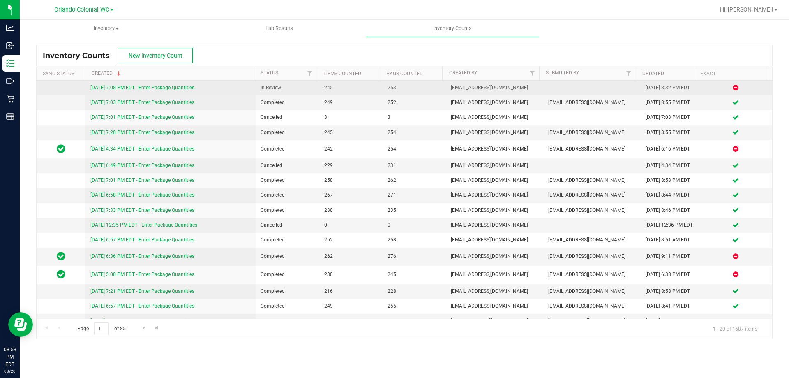
click at [151, 88] on link "[DATE] 7:08 PM EDT - Enter Package Quantities" at bounding box center [142, 88] width 104 height 6
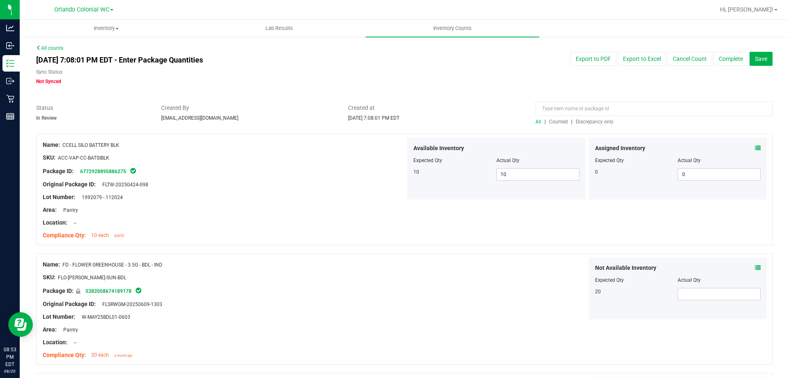
click at [579, 119] on span "Discrepancy only" at bounding box center [595, 122] width 38 height 6
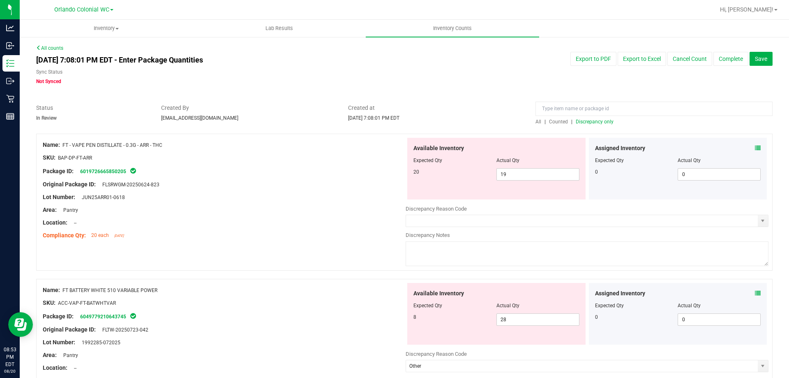
drag, startPoint x: 71, startPoint y: 145, endPoint x: 253, endPoint y: 141, distance: 182.2
click at [253, 141] on div "Name: FT - VAPE PEN DISTILLATE - 0.3G - ARR - THC" at bounding box center [224, 145] width 363 height 9
copy span "FT - VAPE PEN DISTILLATE - 0.3G - ARR - THC"
click at [572, 100] on div at bounding box center [404, 99] width 737 height 8
click at [568, 104] on input at bounding box center [654, 109] width 237 height 14
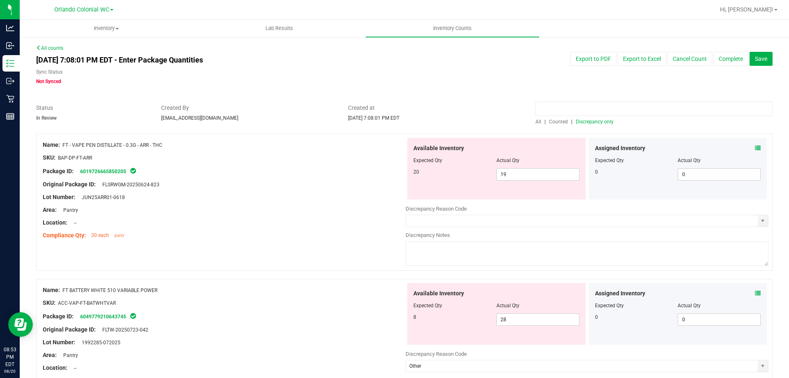
paste input "FT - VAPE PEN DISTILLATE - 0.3G - ARR - THC"
type input "FT - VAPE PEN DISTILLATE - 0.3G - ARR - THC"
click at [536, 121] on span "All" at bounding box center [539, 122] width 6 height 6
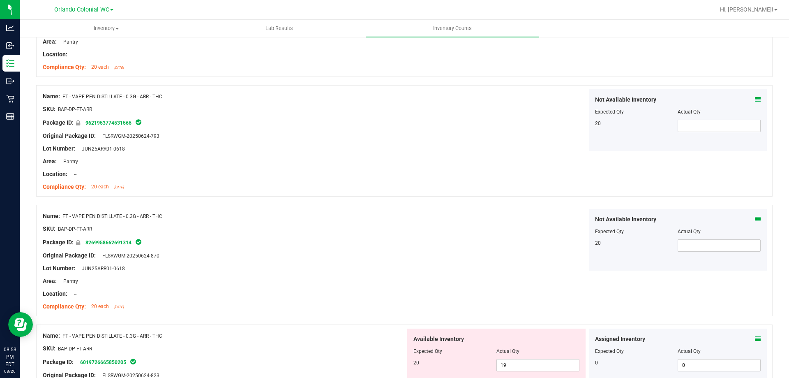
scroll to position [407, 0]
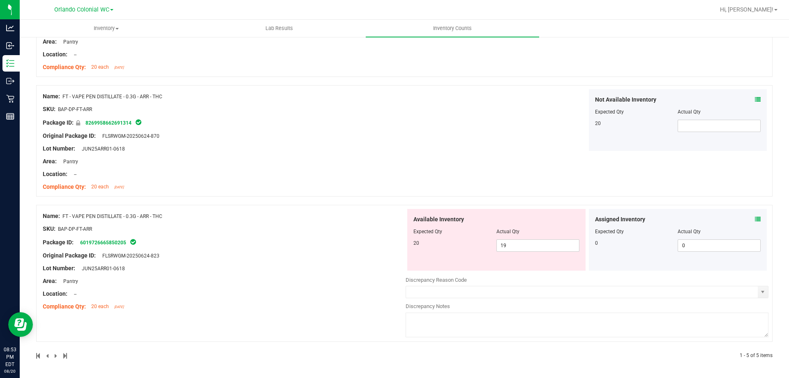
drag, startPoint x: 69, startPoint y: 216, endPoint x: 195, endPoint y: 214, distance: 125.8
click at [195, 214] on div "Name: FT - VAPE PEN DISTILLATE - 0.3G - ARR - THC" at bounding box center [224, 216] width 363 height 9
copy span "FT - VAPE PEN DISTILLATE - 0.3G - ARR - THC"
click at [755, 218] on icon at bounding box center [758, 219] width 6 height 6
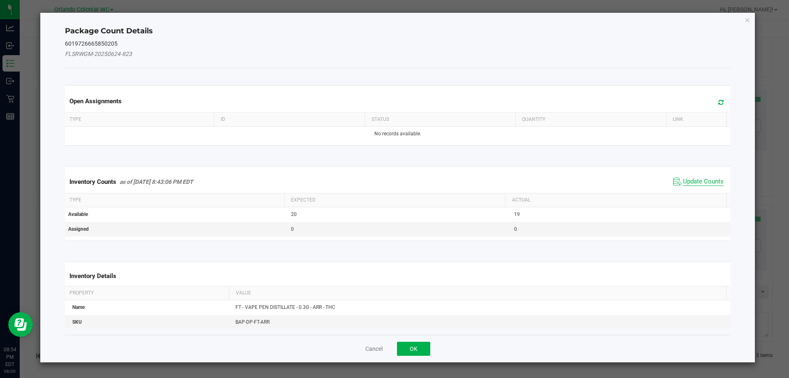
click at [693, 178] on span "Update Counts" at bounding box center [703, 182] width 41 height 8
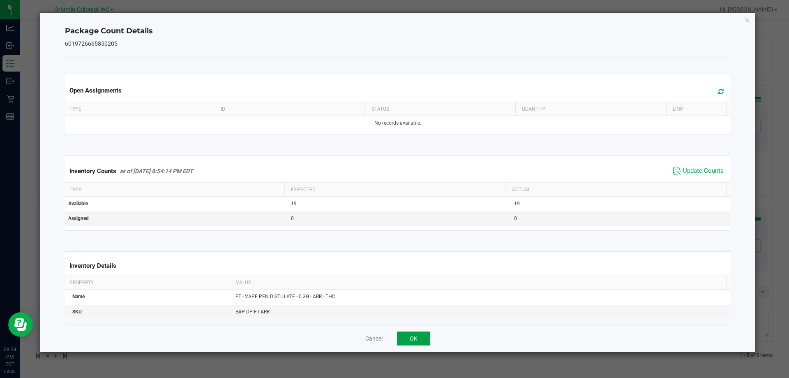
click at [413, 339] on button "OK" at bounding box center [413, 338] width 33 height 14
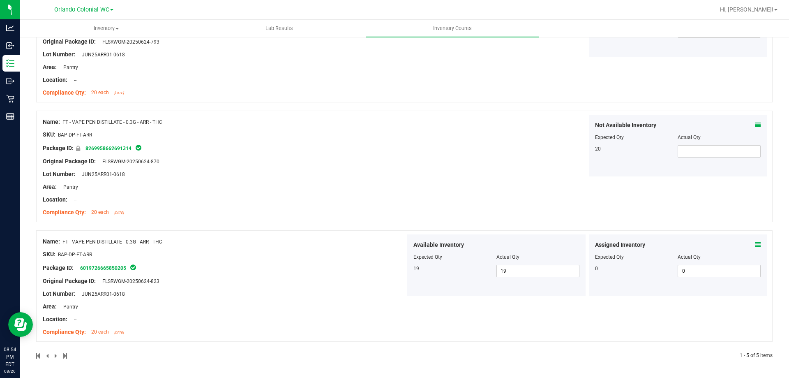
scroll to position [382, 0]
click at [471, 215] on div "Name: FT - VAPE PEN DISTILLATE - 0.3G - ARR - THC SKU: BAP-DP-FT-ARR Package ID…" at bounding box center [404, 166] width 737 height 111
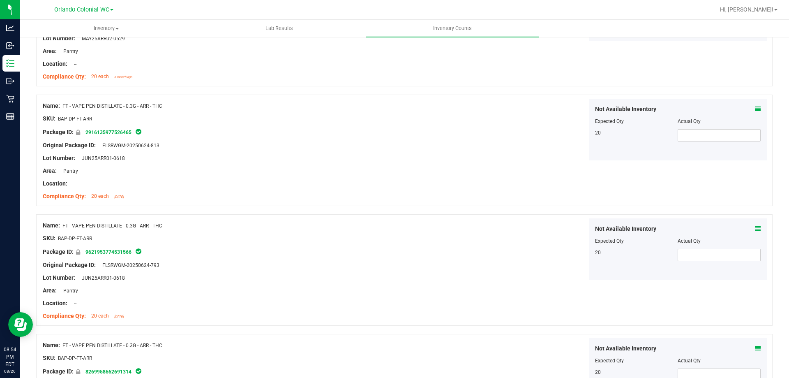
scroll to position [0, 0]
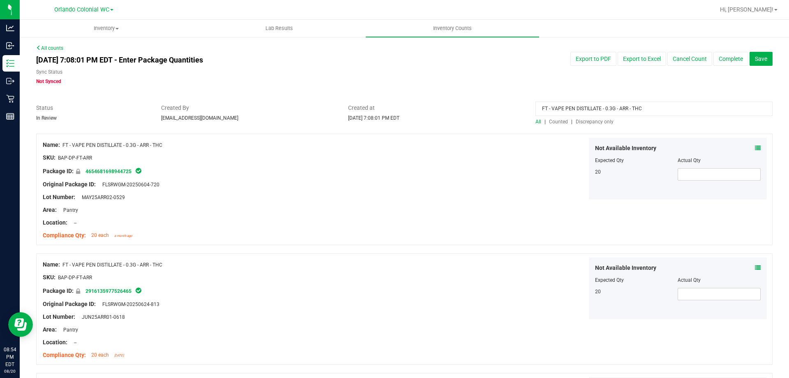
drag, startPoint x: 651, startPoint y: 109, endPoint x: 174, endPoint y: 152, distance: 478.9
click at [598, 122] on span "Discrepancy only" at bounding box center [595, 122] width 38 height 6
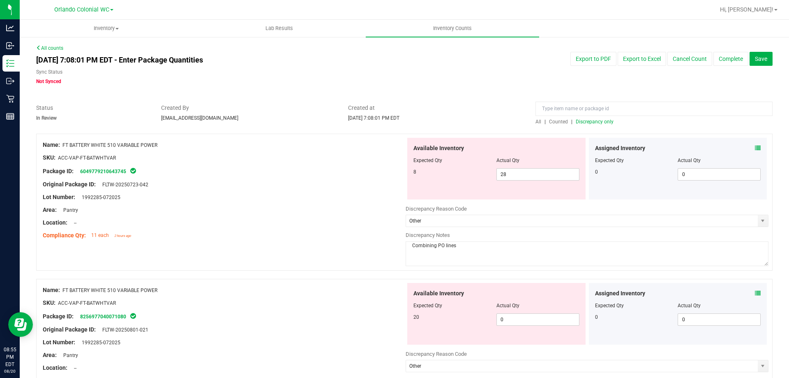
drag, startPoint x: 302, startPoint y: 210, endPoint x: 391, endPoint y: 182, distance: 93.5
click at [302, 210] on div "Area: Pantry" at bounding box center [224, 210] width 363 height 9
click at [599, 118] on div "All | Counted | Discrepancy only" at bounding box center [654, 121] width 237 height 7
click at [599, 120] on span "Discrepancy only" at bounding box center [595, 122] width 38 height 6
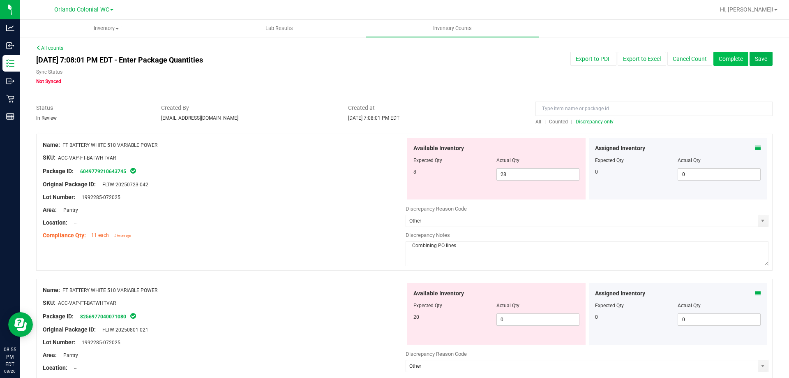
click at [714, 57] on button "Complete" at bounding box center [731, 59] width 35 height 14
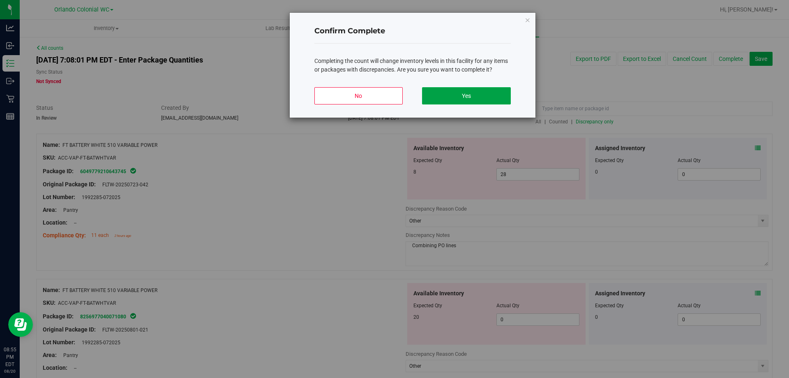
drag, startPoint x: 474, startPoint y: 96, endPoint x: 499, endPoint y: 95, distance: 25.1
click at [475, 95] on button "Yes" at bounding box center [466, 95] width 88 height 17
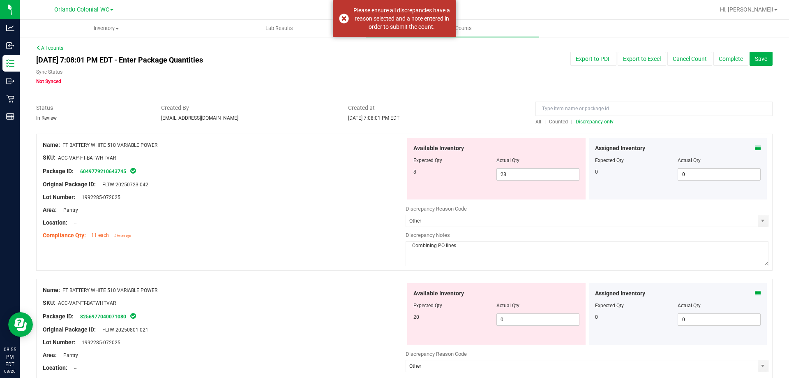
drag, startPoint x: 352, startPoint y: 19, endPoint x: 332, endPoint y: 20, distance: 20.2
click at [351, 19] on div "Please ensure all discrepancies have a reason selected and a note entered in or…" at bounding box center [394, 18] width 123 height 37
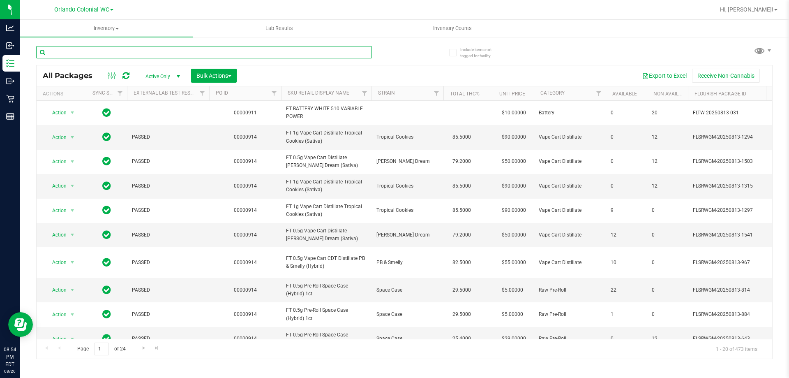
click at [204, 52] on input "text" at bounding box center [204, 52] width 336 height 12
paste input "FT - VAPE PEN DISTILLATE - 0.3G - ARR - THC"
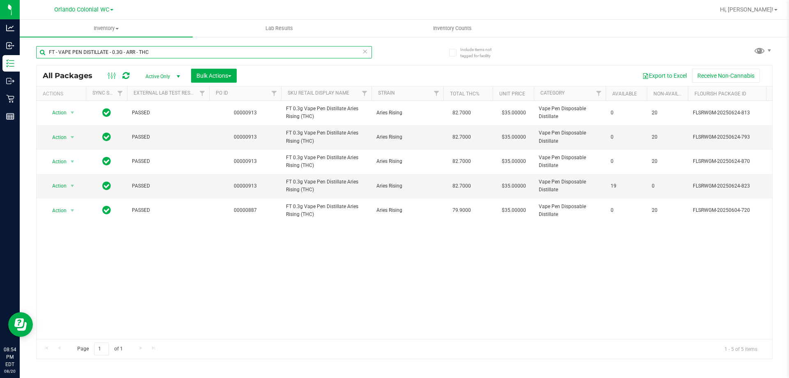
type input "FT - VAPE PEN DISTILLATE - 0.3G - ARR - THC"
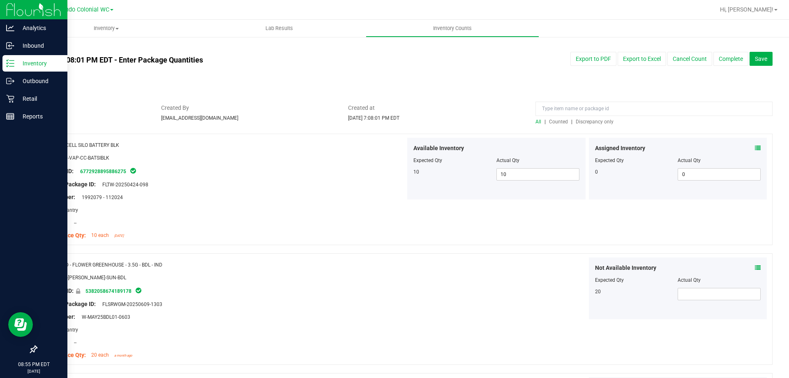
click at [28, 67] on p "Inventory" at bounding box center [38, 63] width 49 height 10
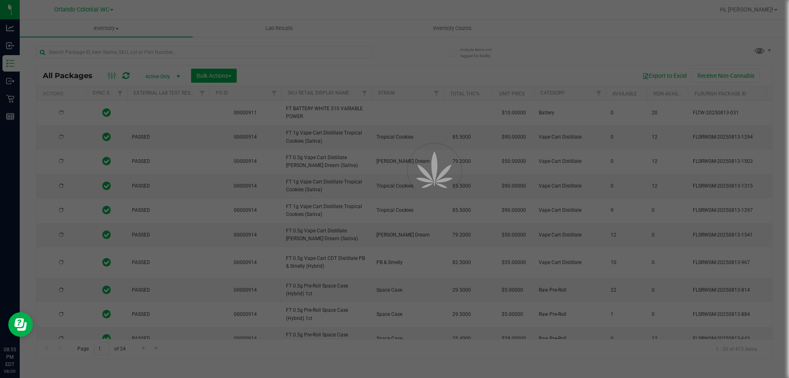
click at [447, 28] on div at bounding box center [394, 189] width 789 height 378
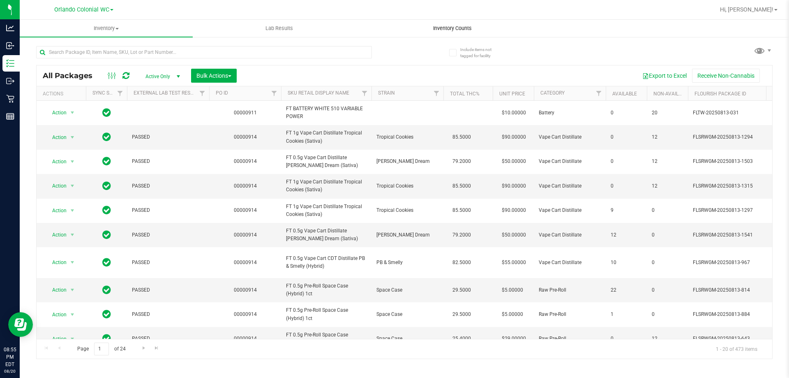
click at [451, 28] on span "Inventory Counts" at bounding box center [452, 28] width 61 height 7
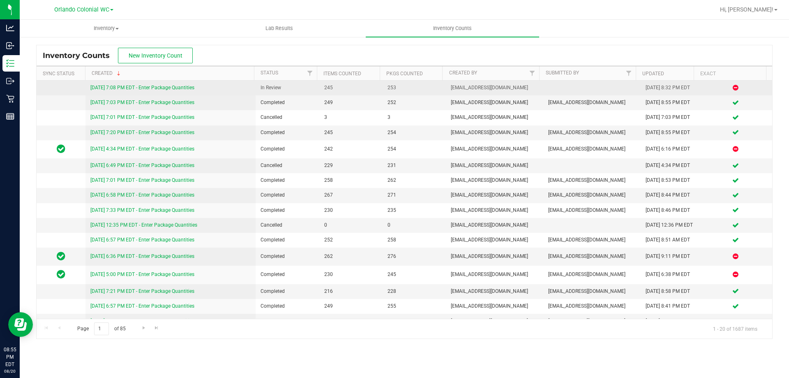
click at [158, 85] on link "[DATE] 7:08 PM EDT - Enter Package Quantities" at bounding box center [142, 88] width 104 height 6
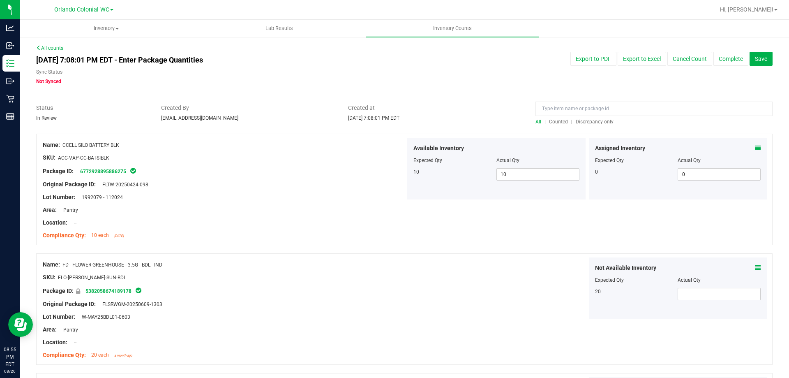
click at [604, 126] on div at bounding box center [404, 129] width 737 height 8
click at [603, 122] on span "Discrepancy only" at bounding box center [595, 122] width 38 height 6
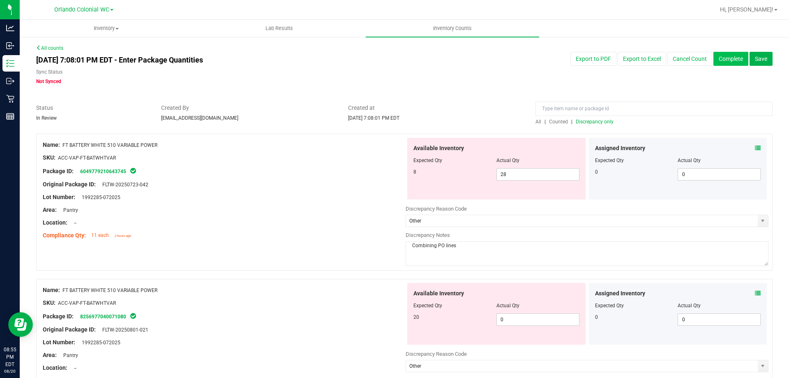
click at [717, 59] on button "Complete" at bounding box center [731, 59] width 35 height 14
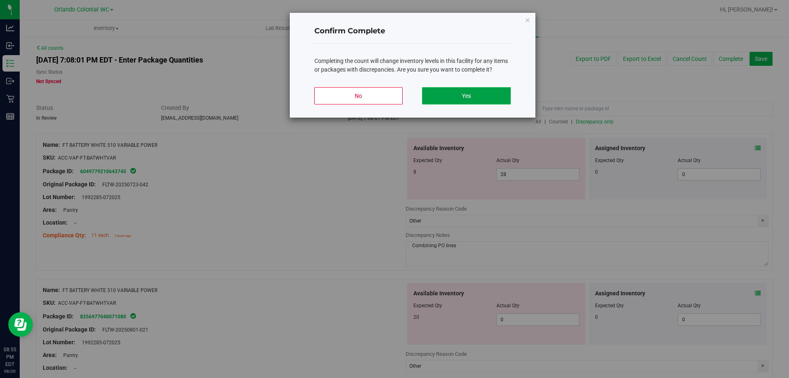
click at [439, 94] on button "Yes" at bounding box center [466, 95] width 88 height 17
